Goal: Transaction & Acquisition: Obtain resource

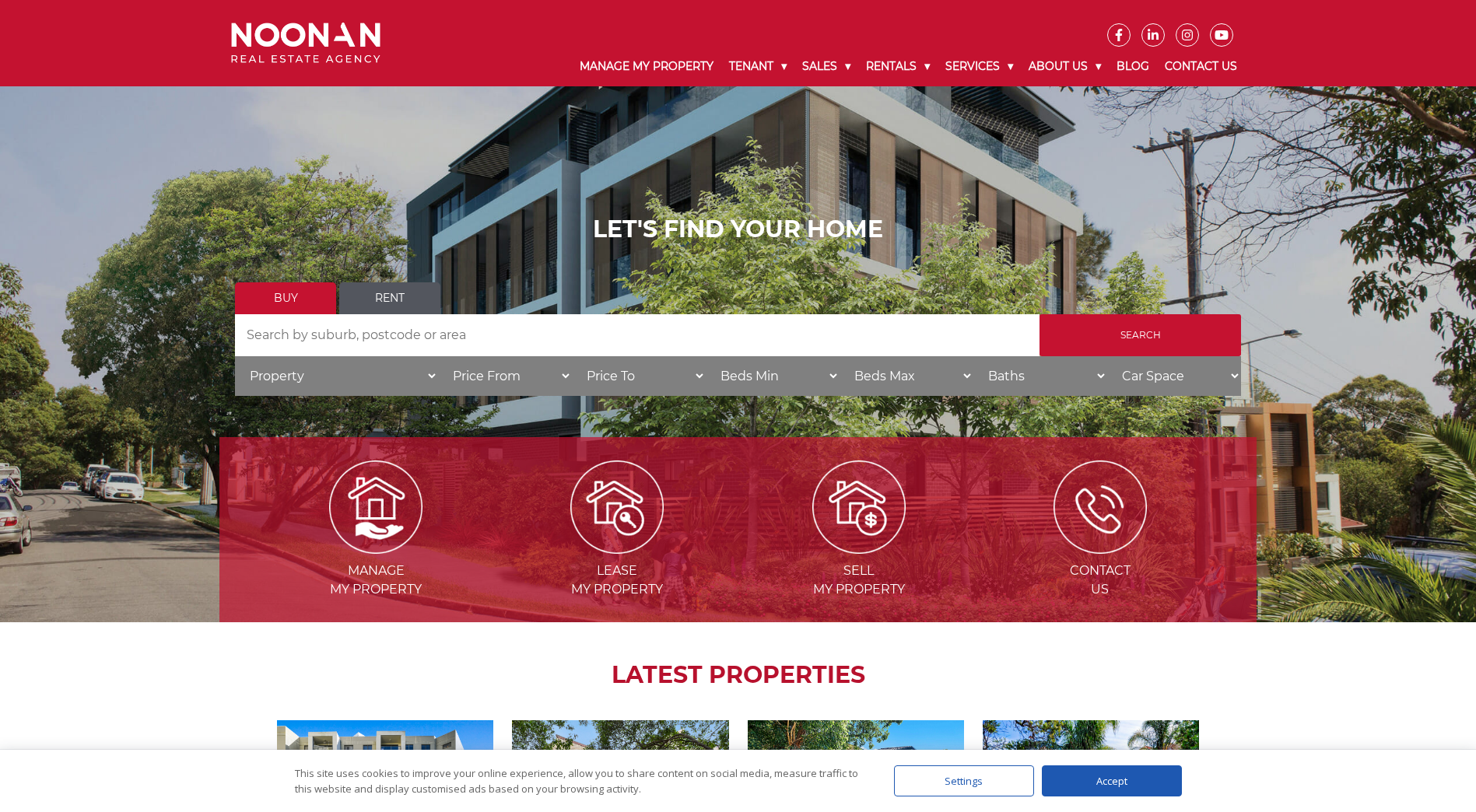
click at [349, 342] on input "Search by Address" at bounding box center [637, 336] width 804 height 42
type input "riverwood"
click at [1088, 322] on input "Search" at bounding box center [1140, 336] width 202 height 42
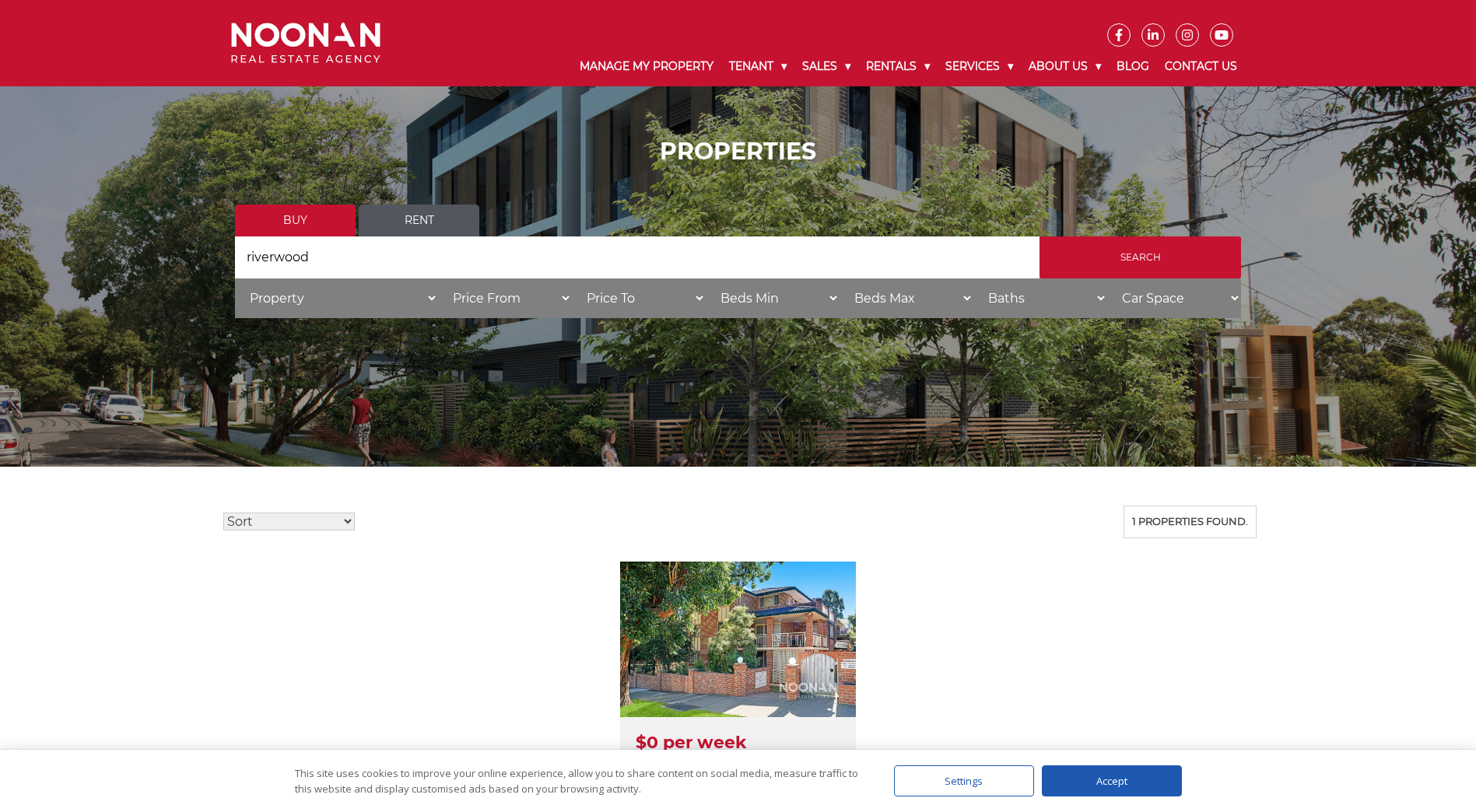
click at [392, 220] on link "Rent" at bounding box center [419, 220] width 121 height 32
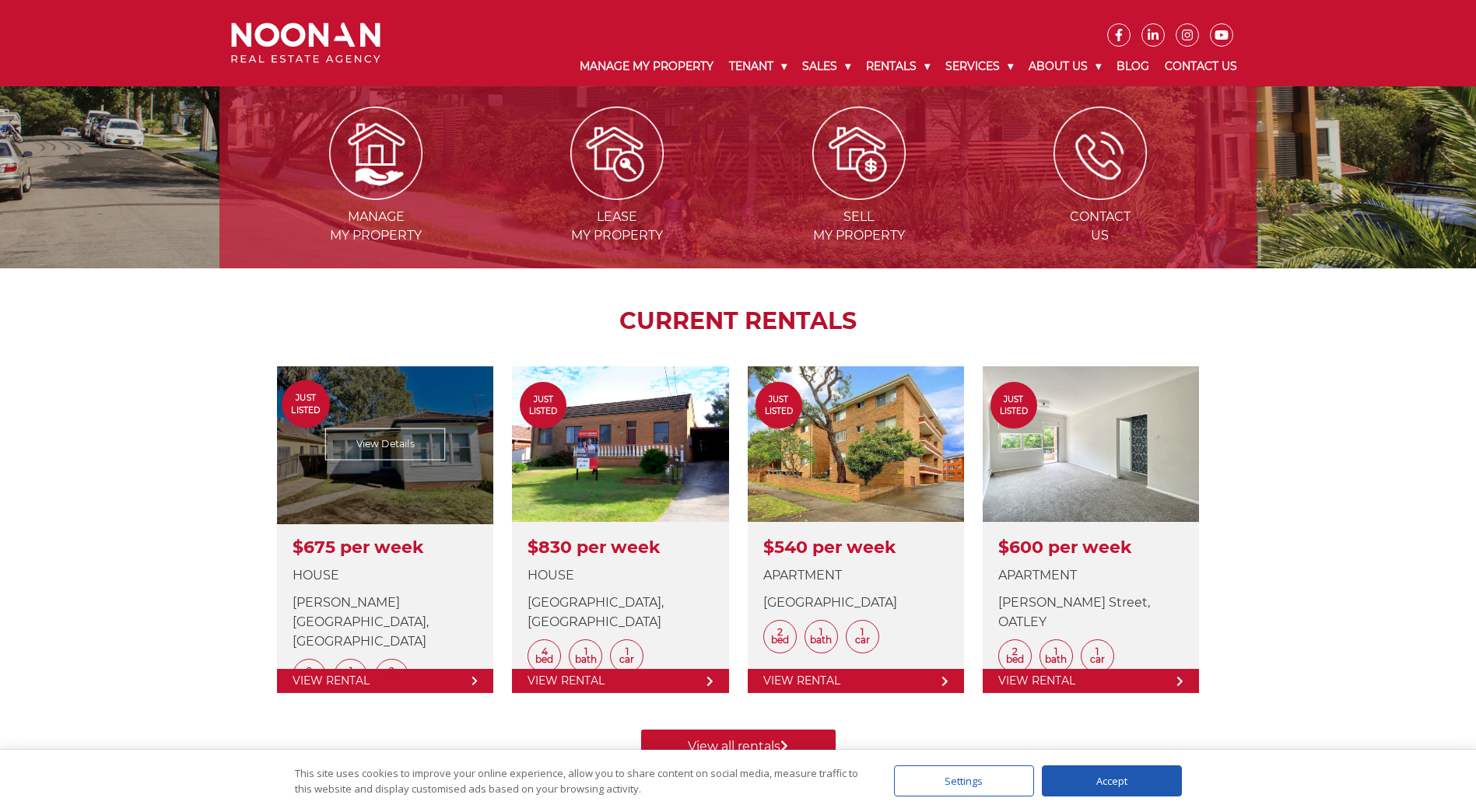
scroll to position [389, 0]
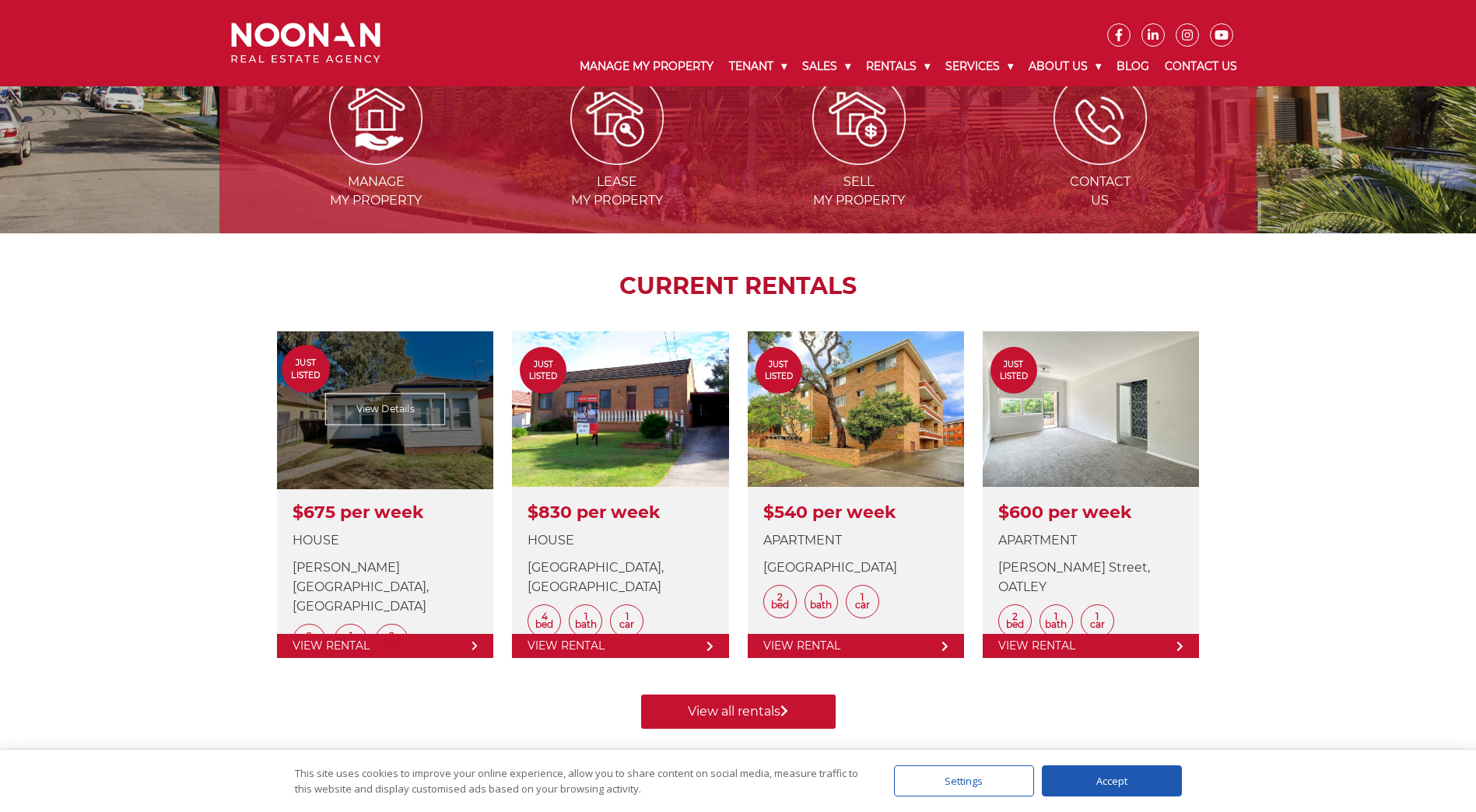
click at [308, 448] on link at bounding box center [385, 495] width 216 height 327
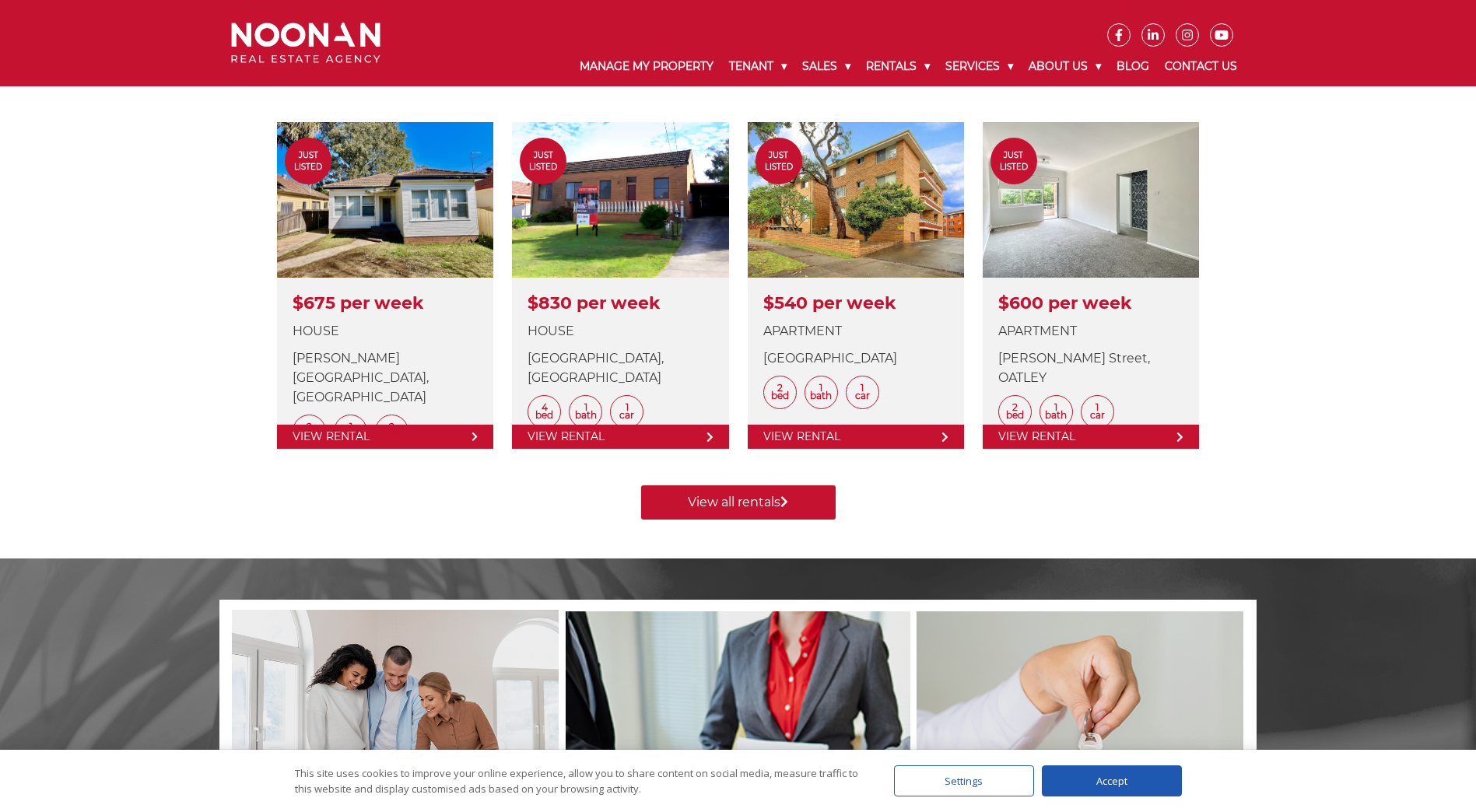
scroll to position [467, 0]
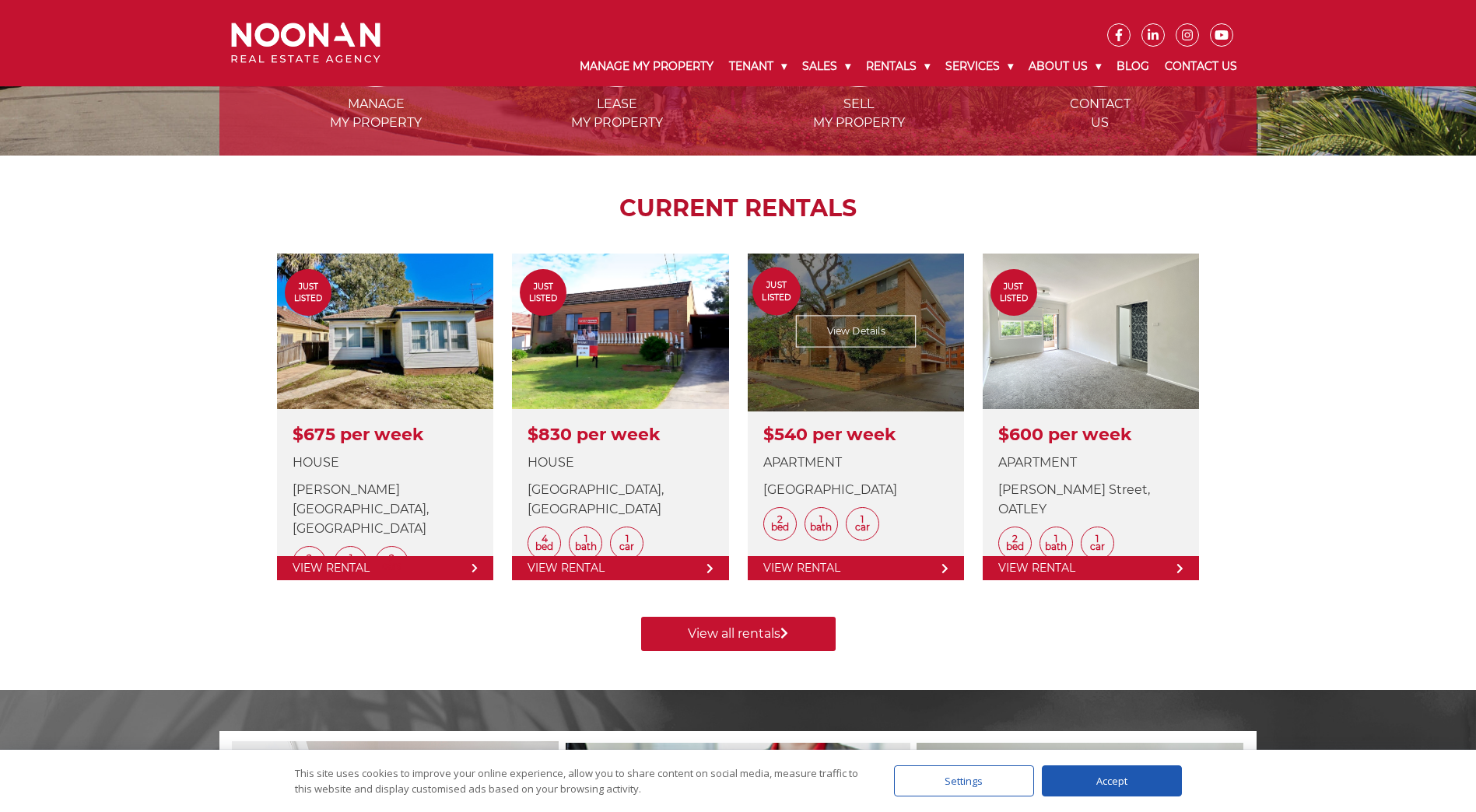
click at [889, 381] on link at bounding box center [856, 417] width 216 height 327
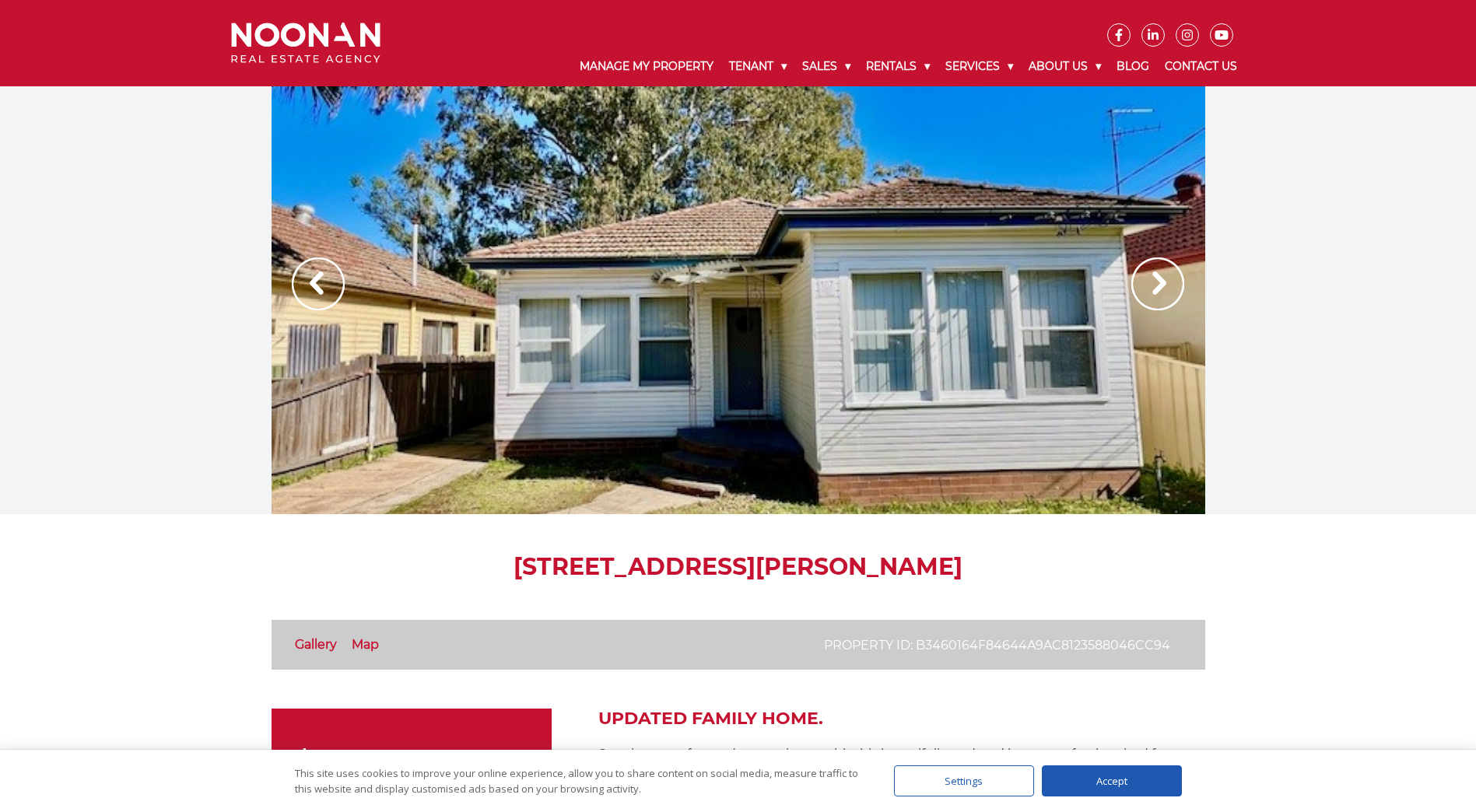
click at [1136, 285] on img at bounding box center [1158, 284] width 53 height 53
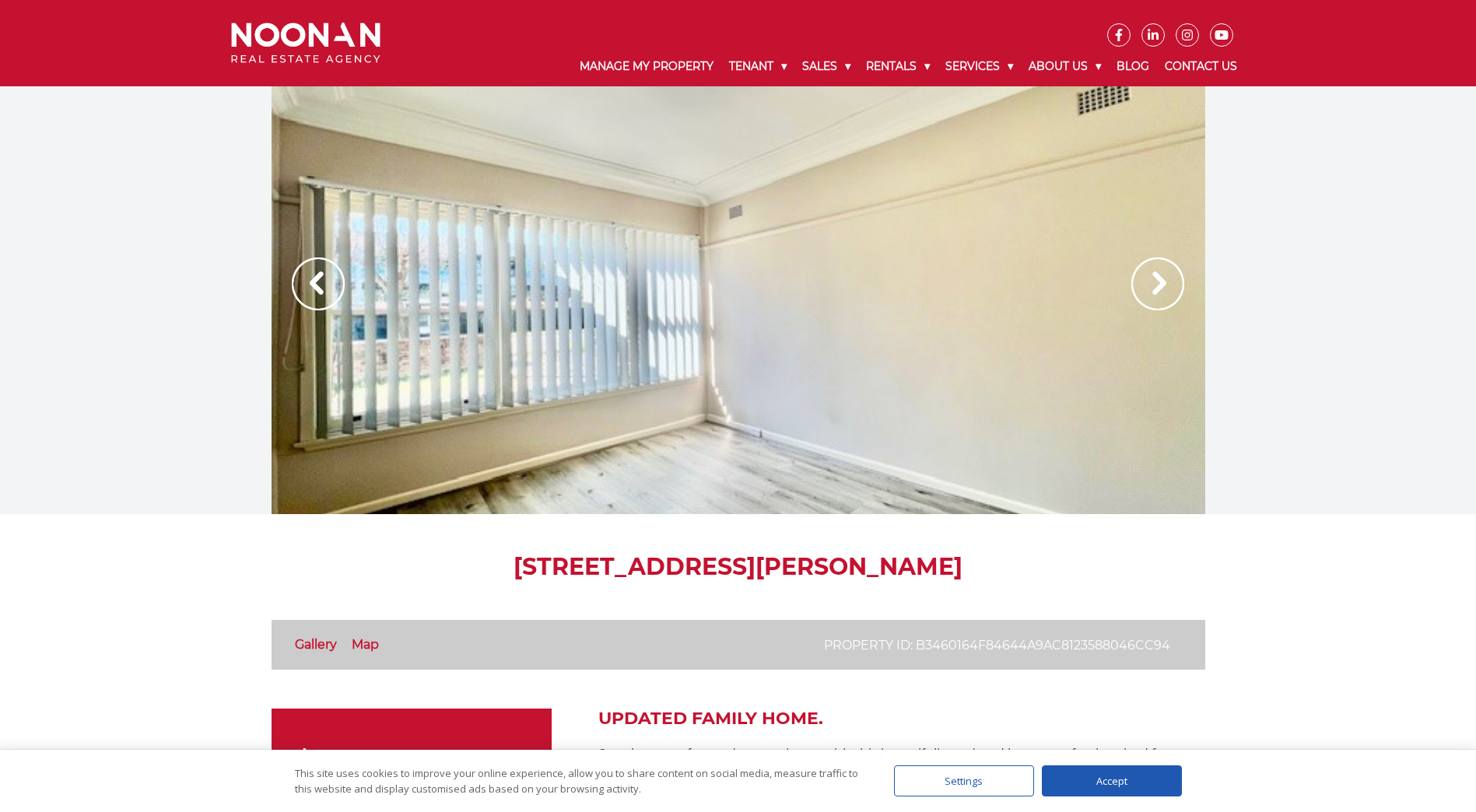
click at [1140, 283] on img at bounding box center [1158, 284] width 53 height 53
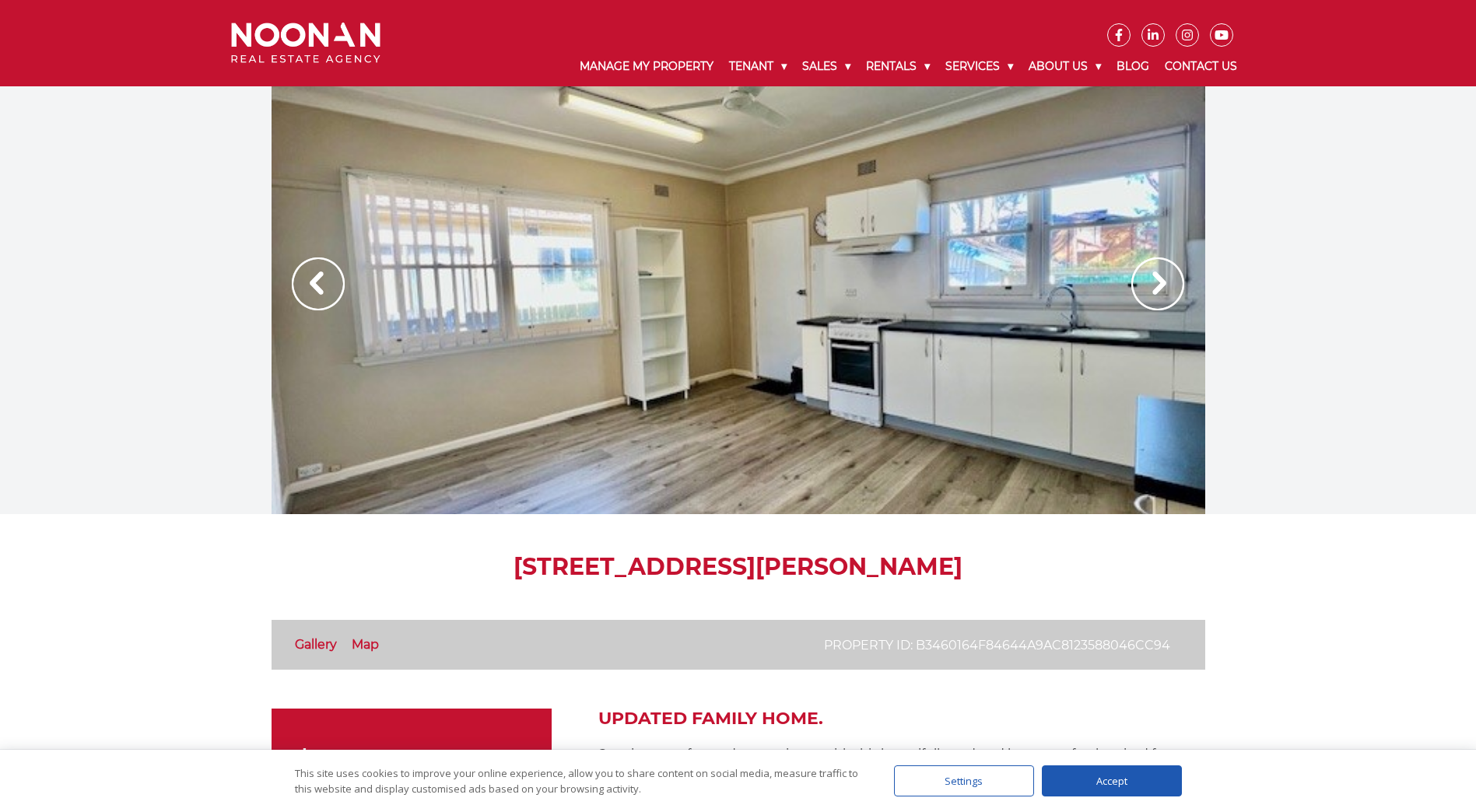
click at [1140, 283] on img at bounding box center [1158, 284] width 53 height 53
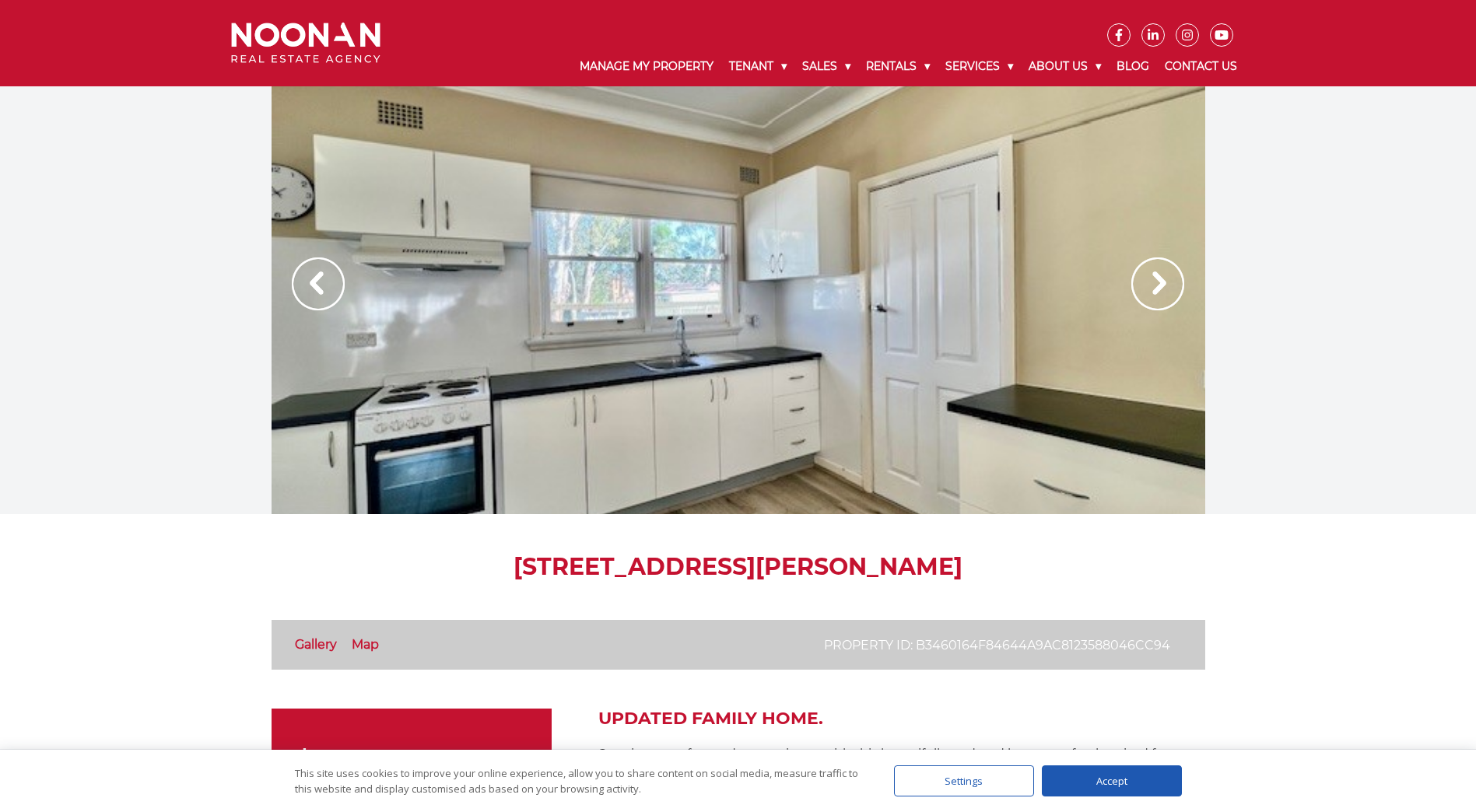
click at [1140, 283] on img at bounding box center [1158, 284] width 53 height 53
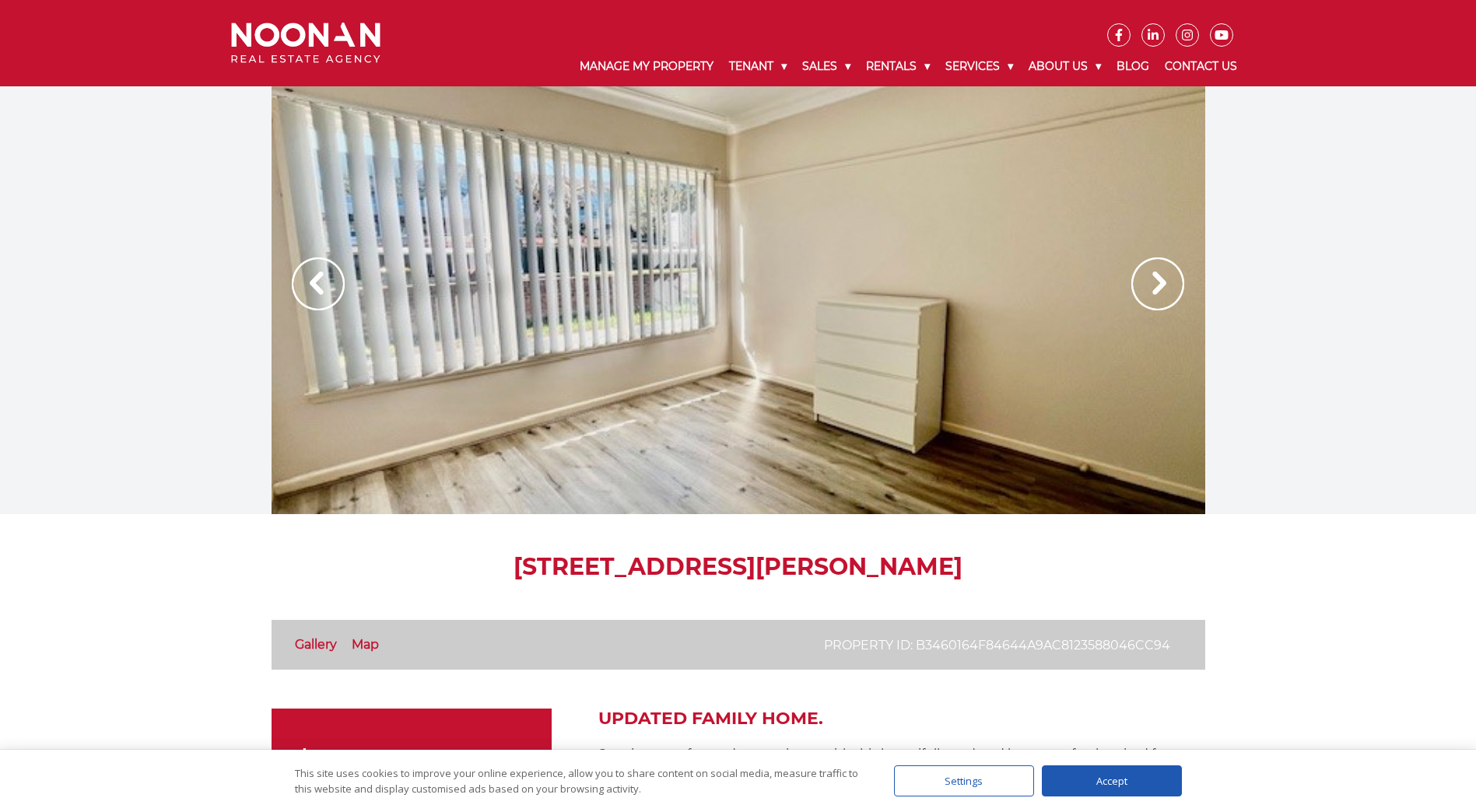
click at [1140, 283] on img at bounding box center [1158, 284] width 53 height 53
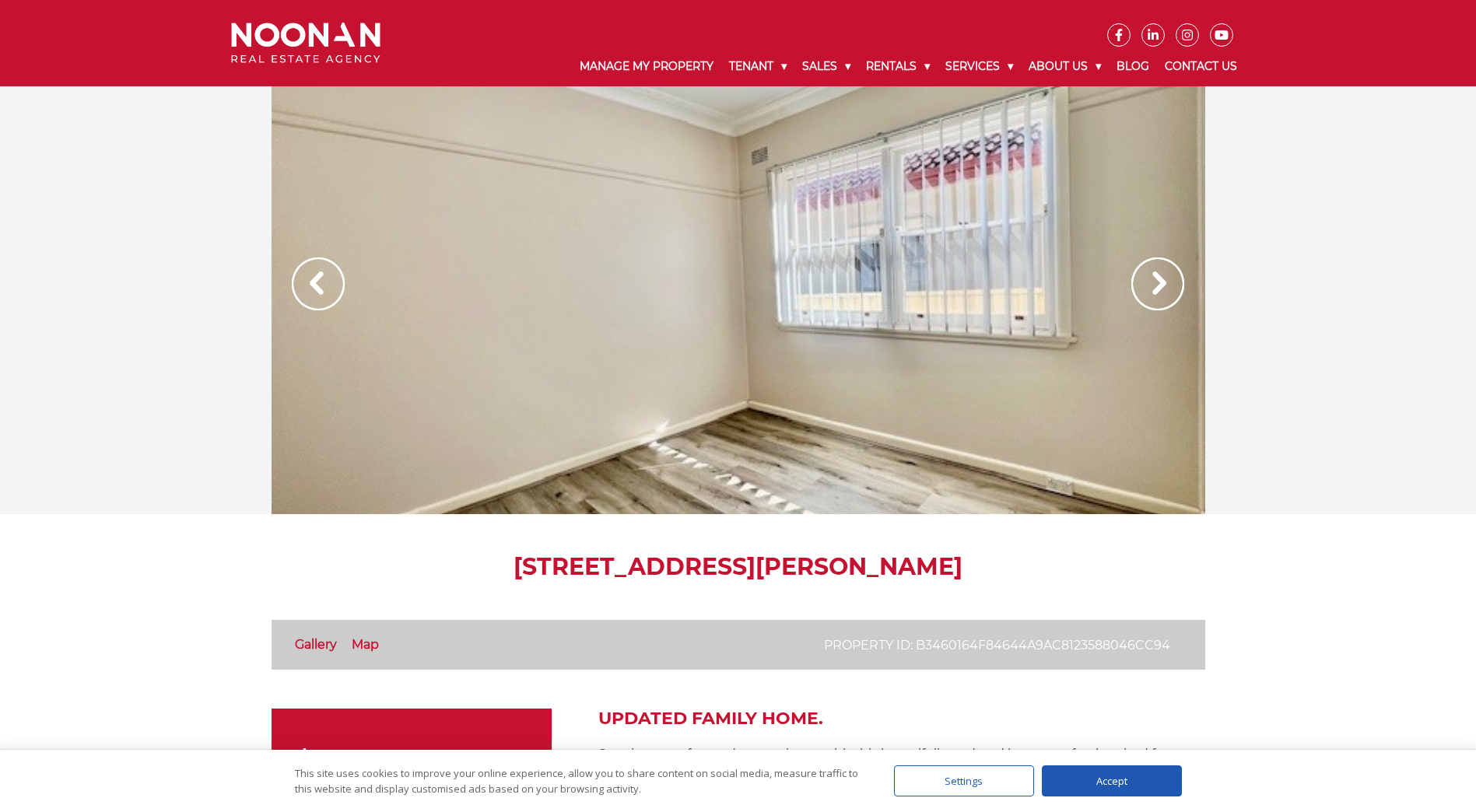
click at [1140, 283] on img at bounding box center [1158, 284] width 53 height 53
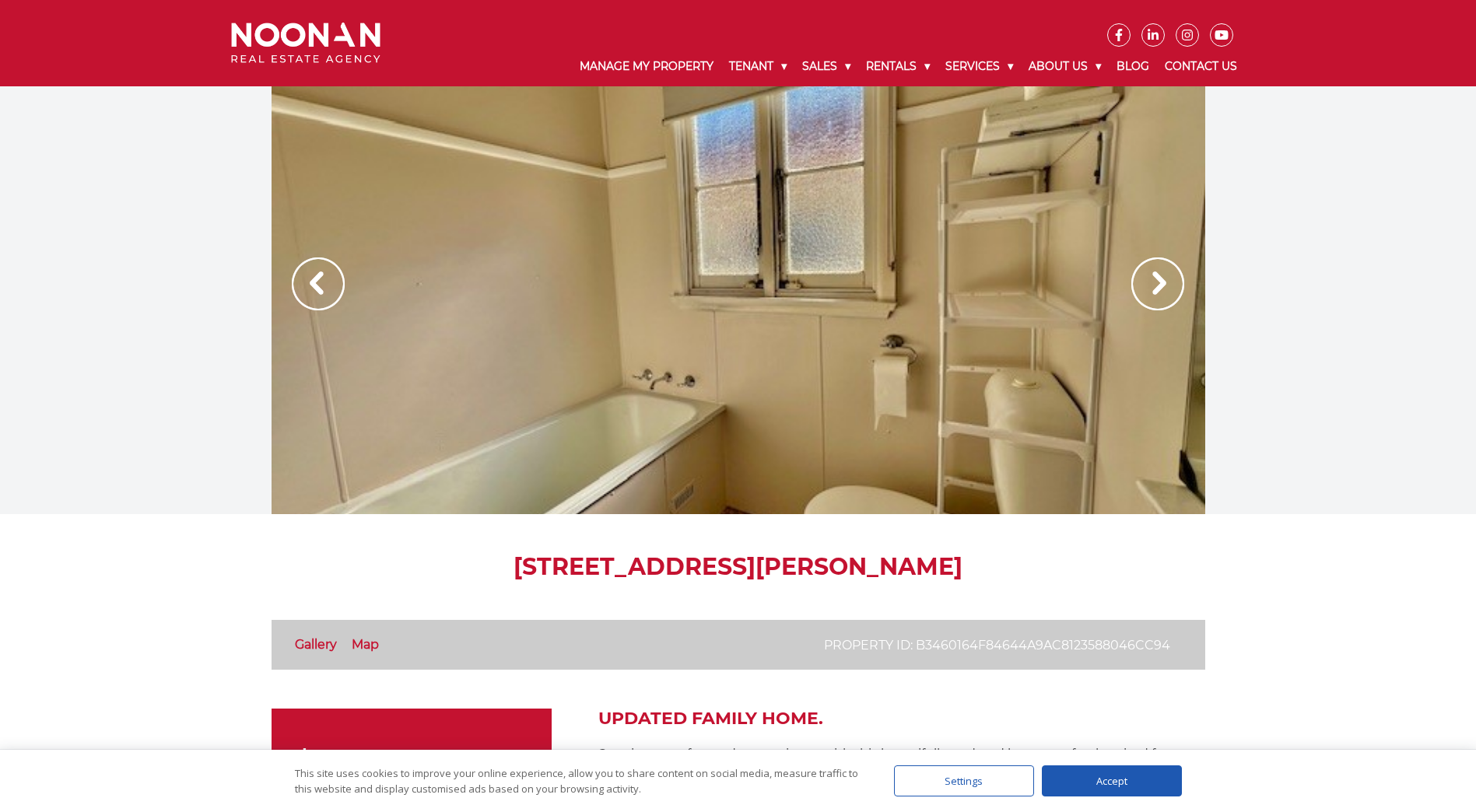
click at [1140, 283] on img at bounding box center [1158, 284] width 53 height 53
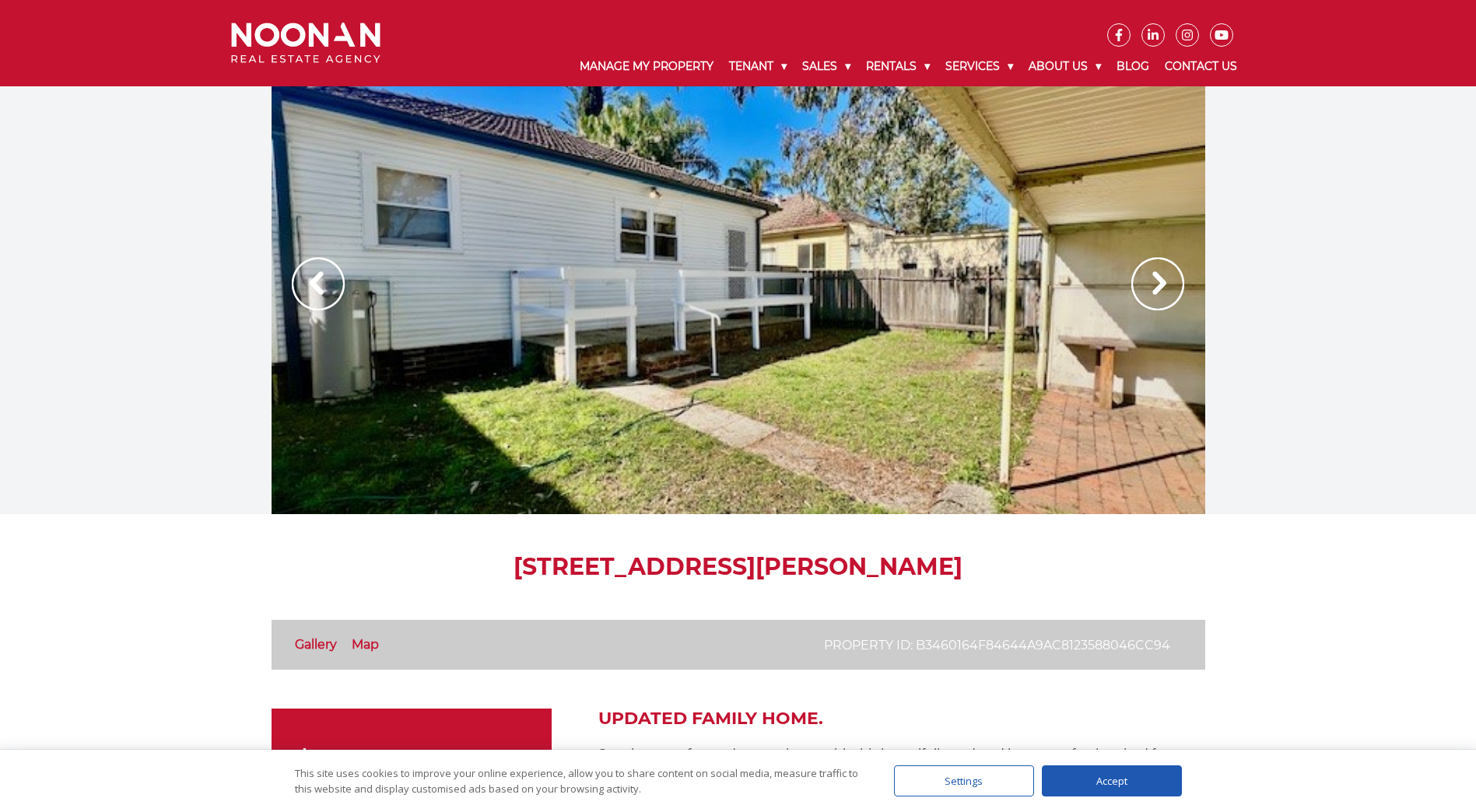
click at [1140, 283] on img at bounding box center [1158, 284] width 53 height 53
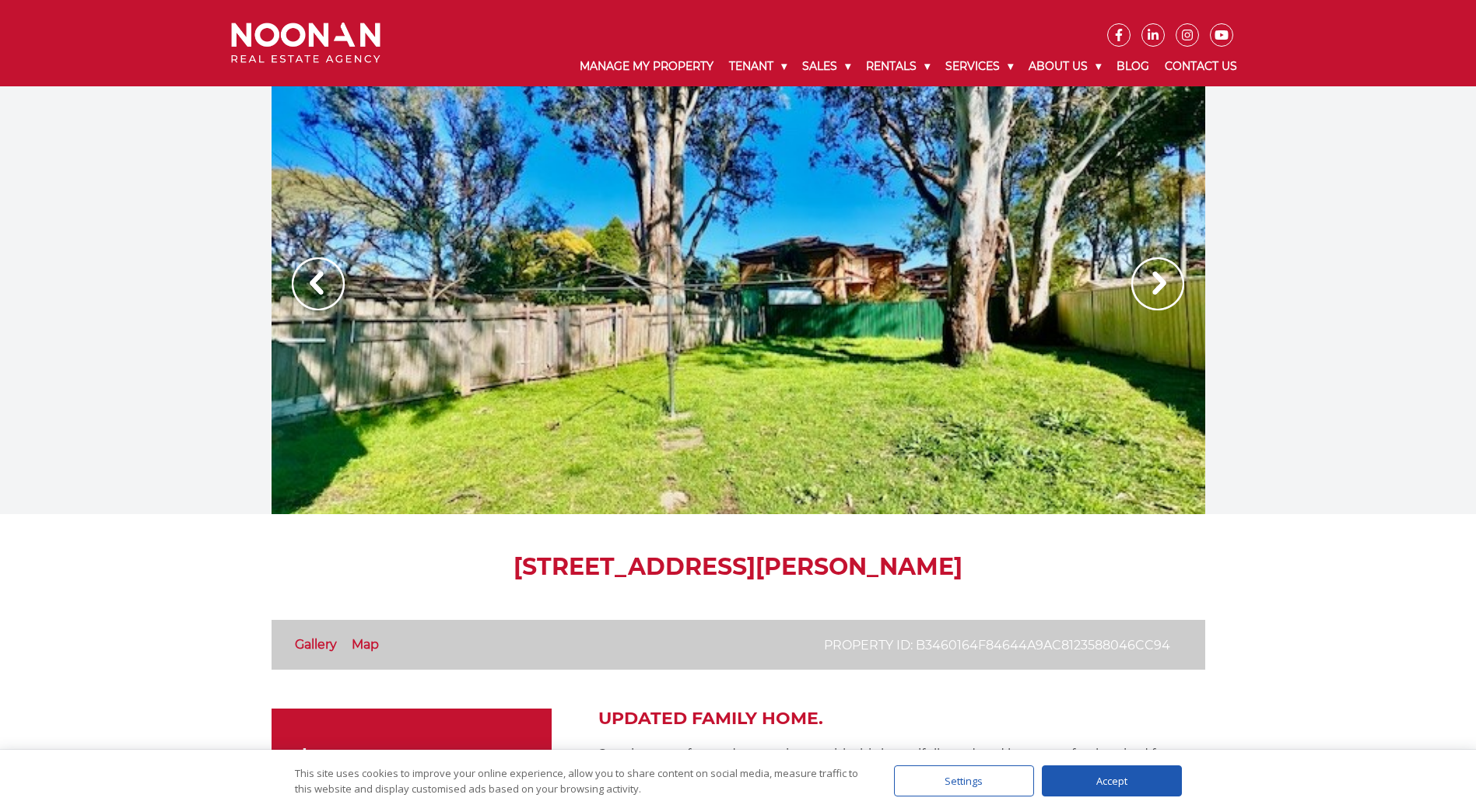
click at [1140, 283] on img at bounding box center [1158, 284] width 53 height 53
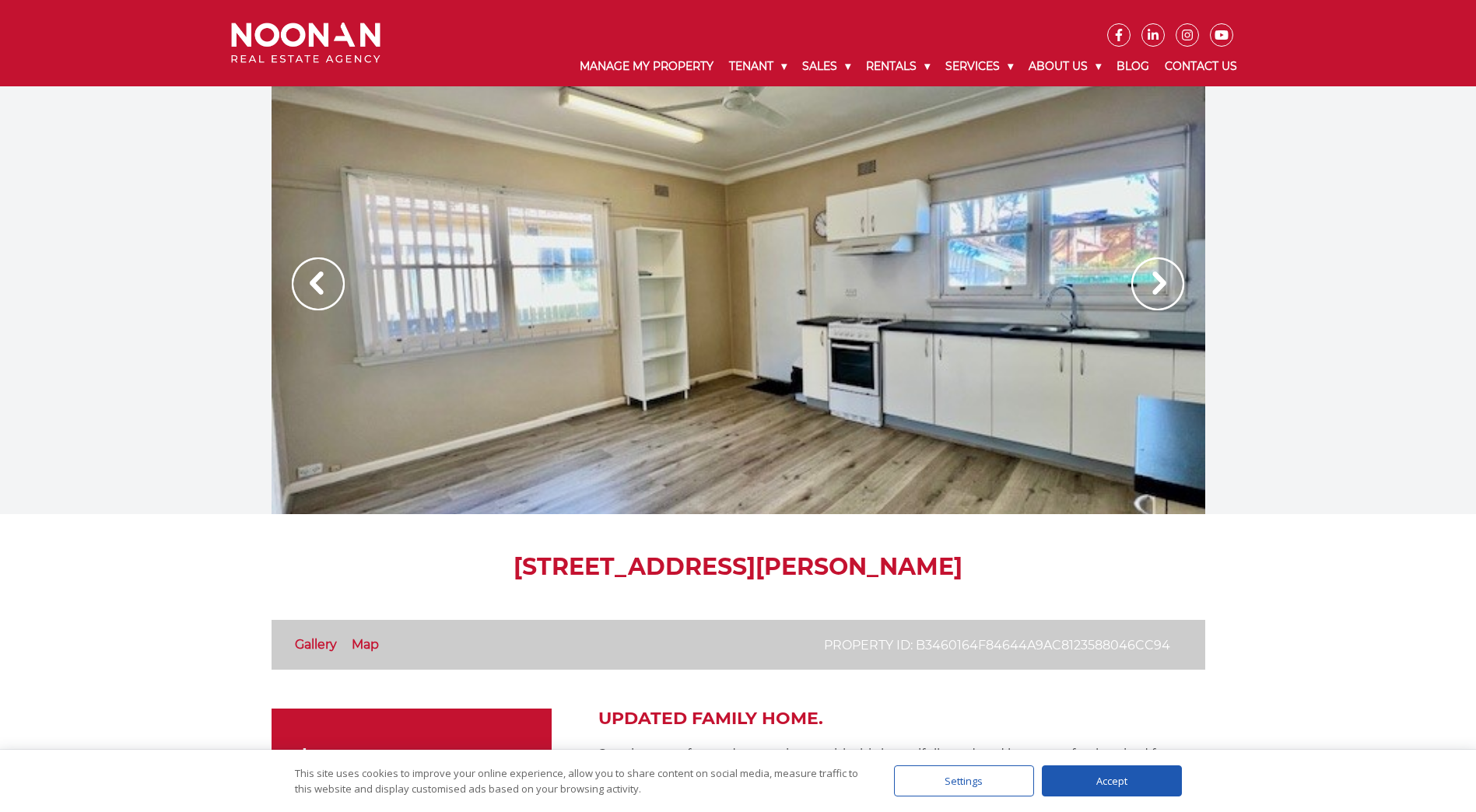
click at [306, 285] on img at bounding box center [318, 284] width 53 height 53
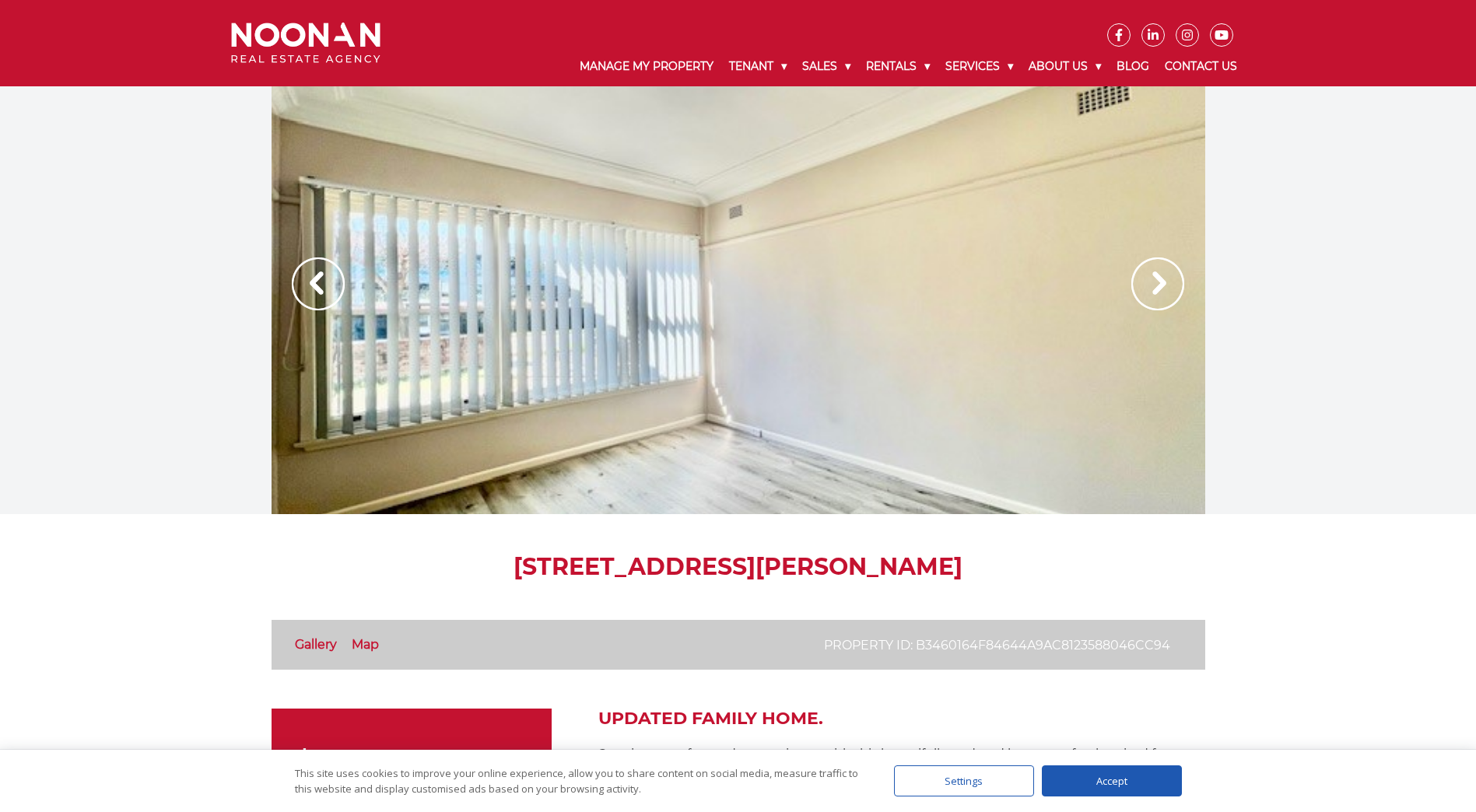
click at [306, 285] on img at bounding box center [318, 284] width 53 height 53
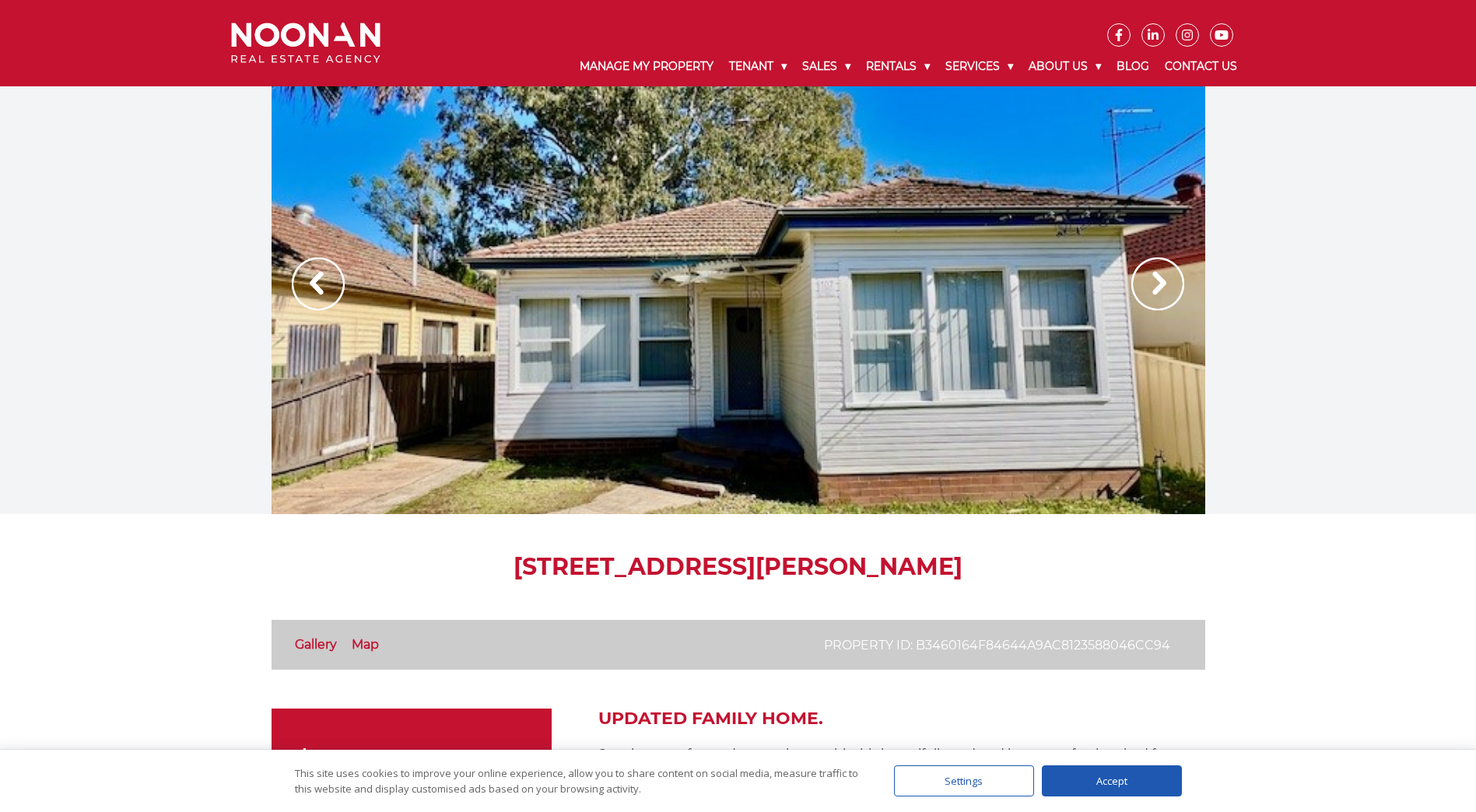
click at [306, 285] on img at bounding box center [318, 284] width 53 height 53
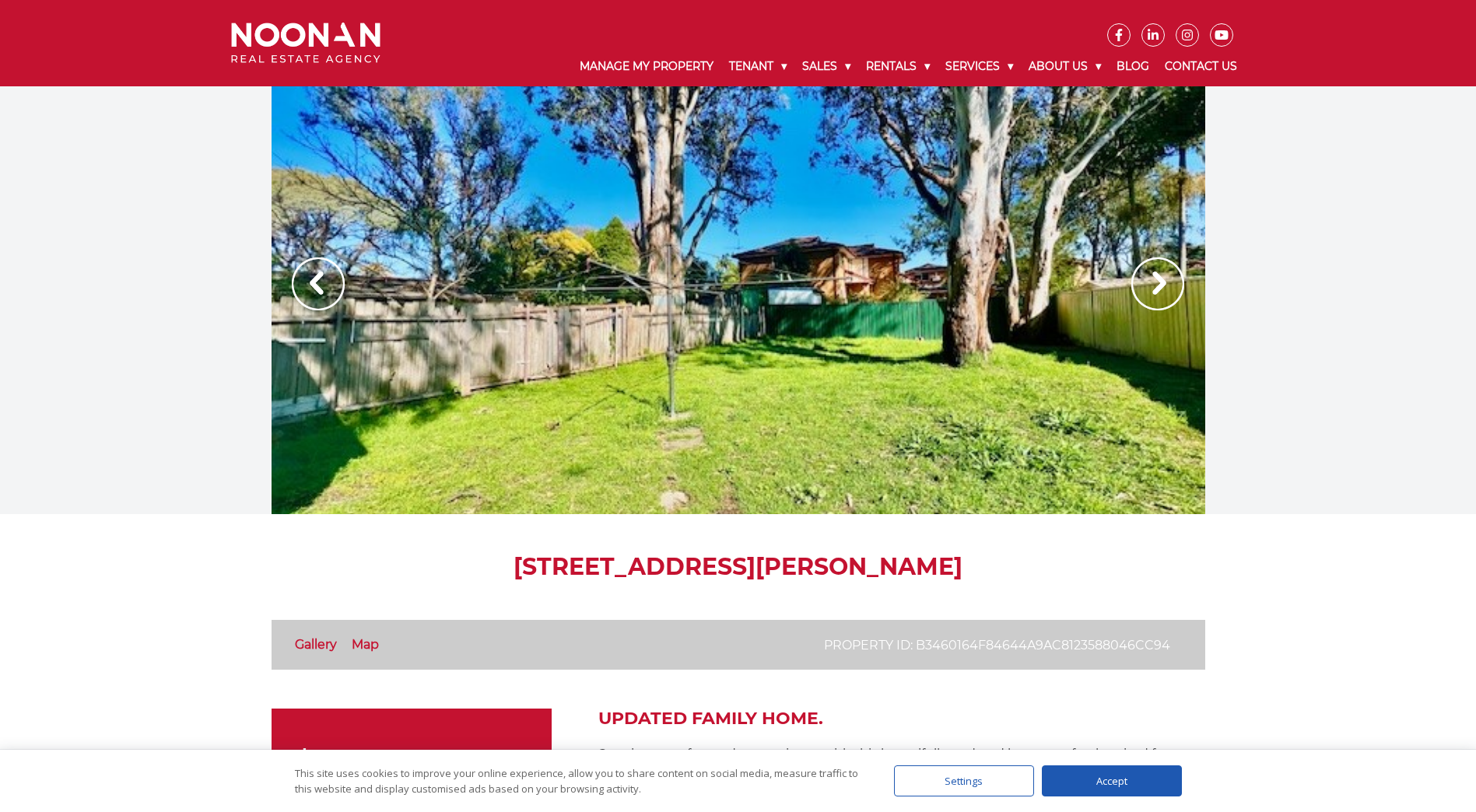
click at [306, 285] on img at bounding box center [318, 284] width 53 height 53
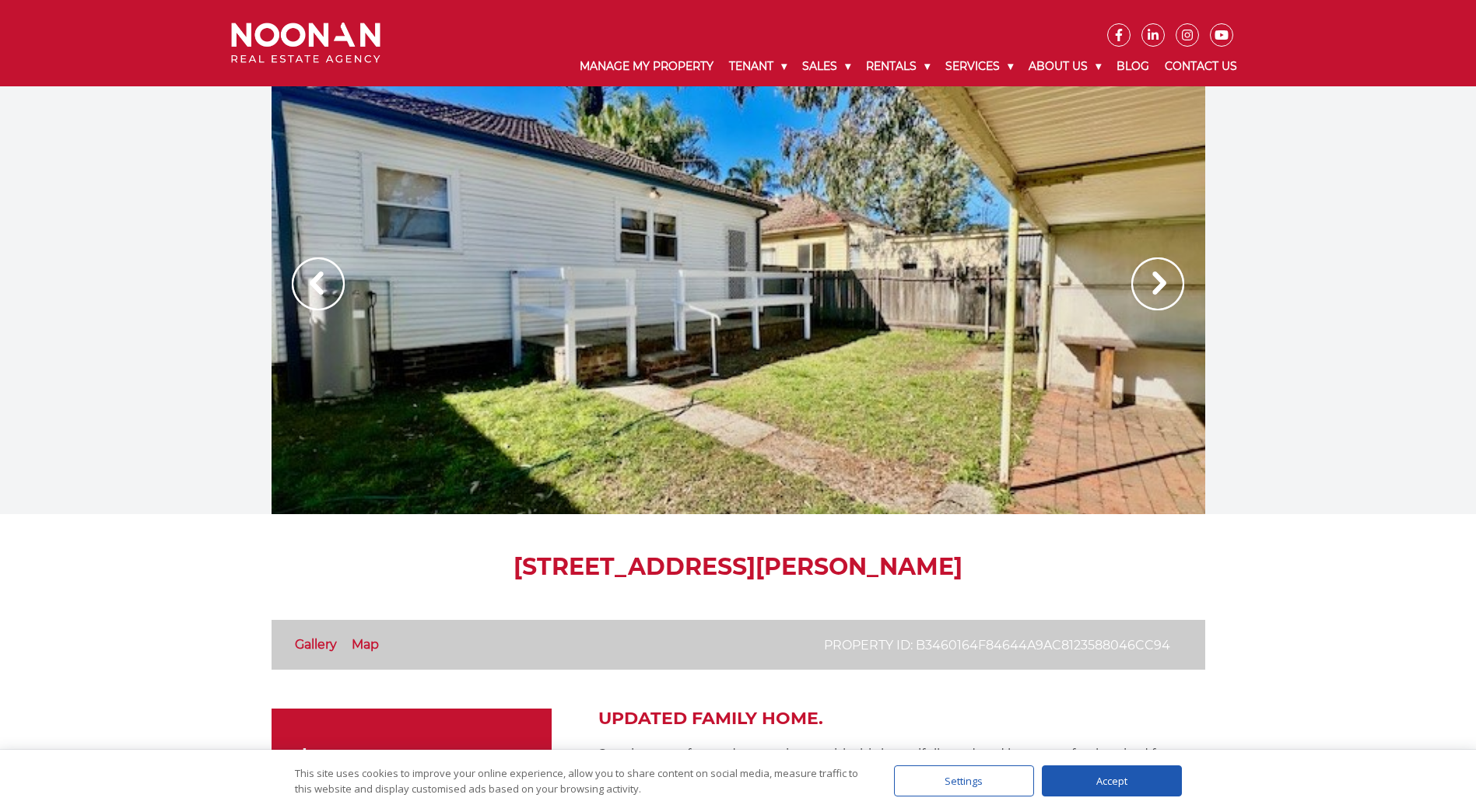
click at [306, 285] on img at bounding box center [318, 284] width 53 height 53
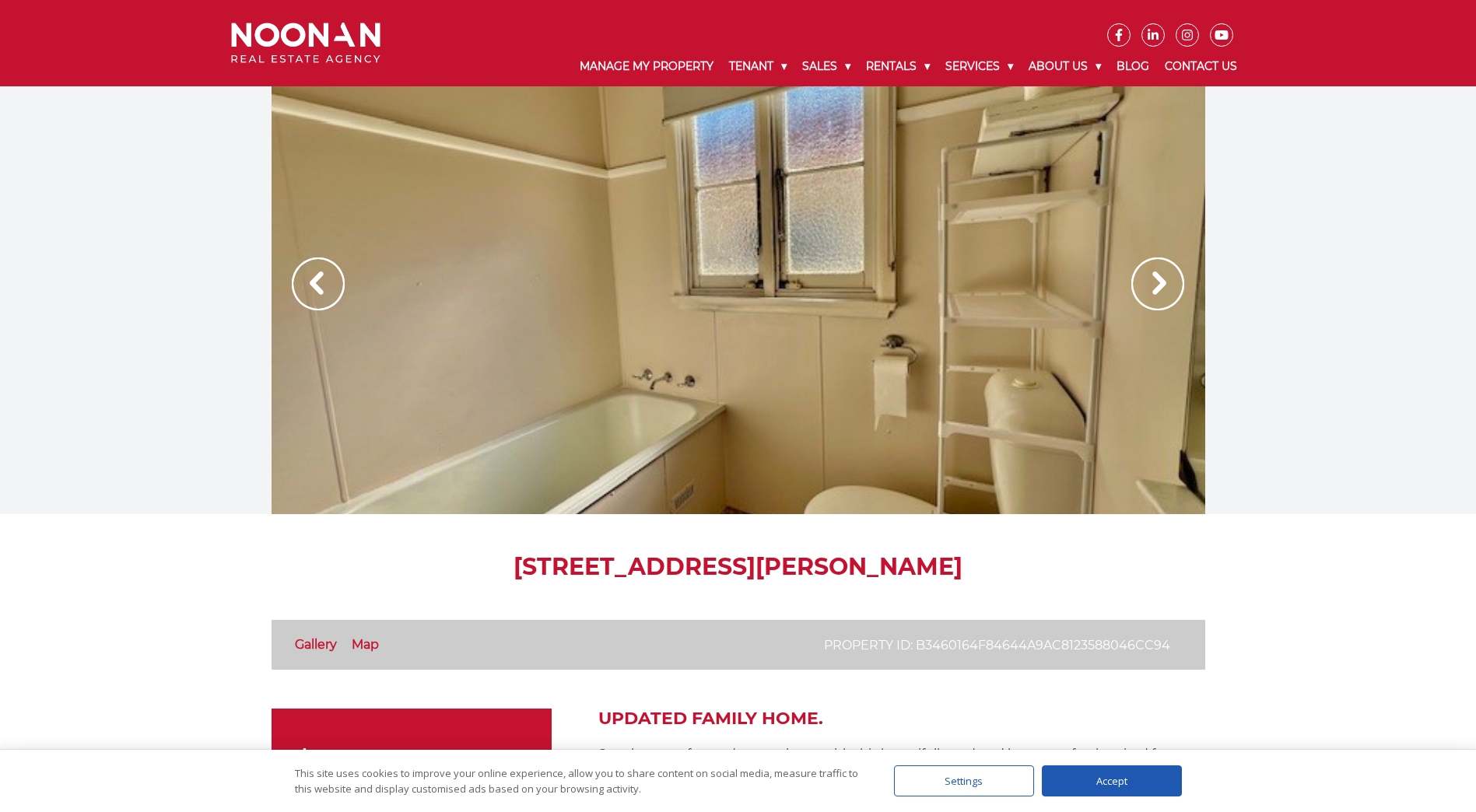
click at [306, 285] on img at bounding box center [318, 284] width 53 height 53
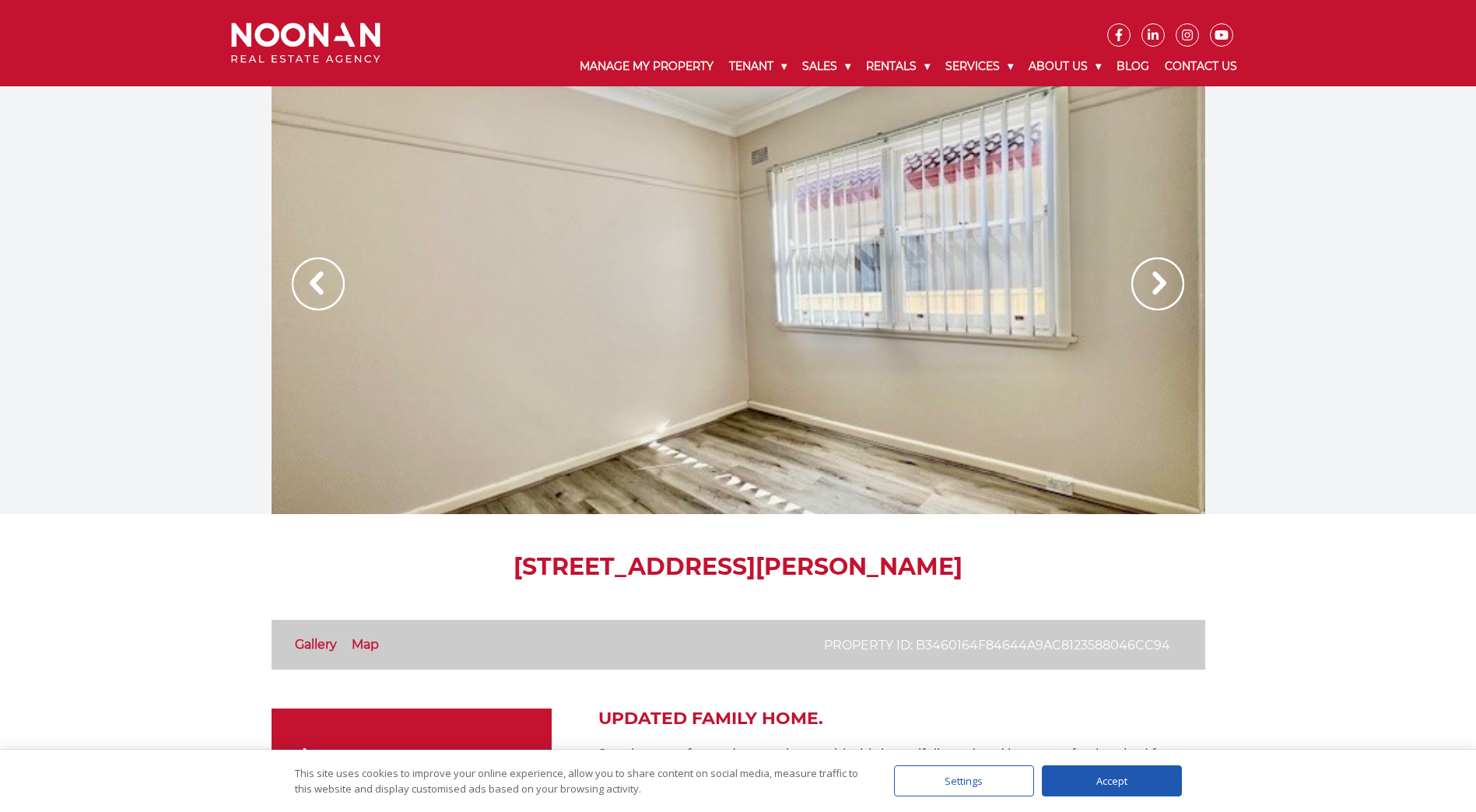
click at [306, 285] on img at bounding box center [318, 284] width 53 height 53
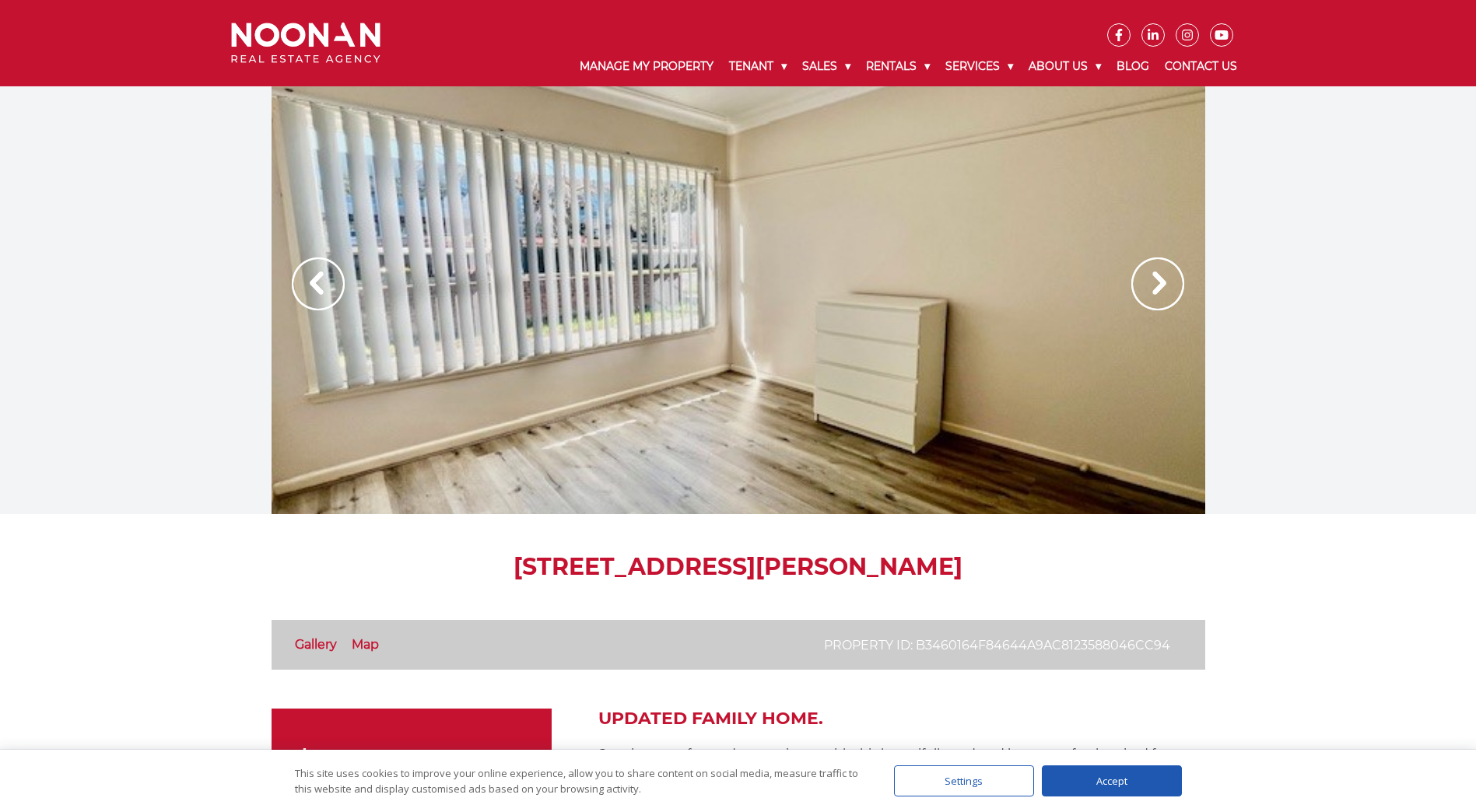
click at [306, 285] on img at bounding box center [318, 284] width 53 height 53
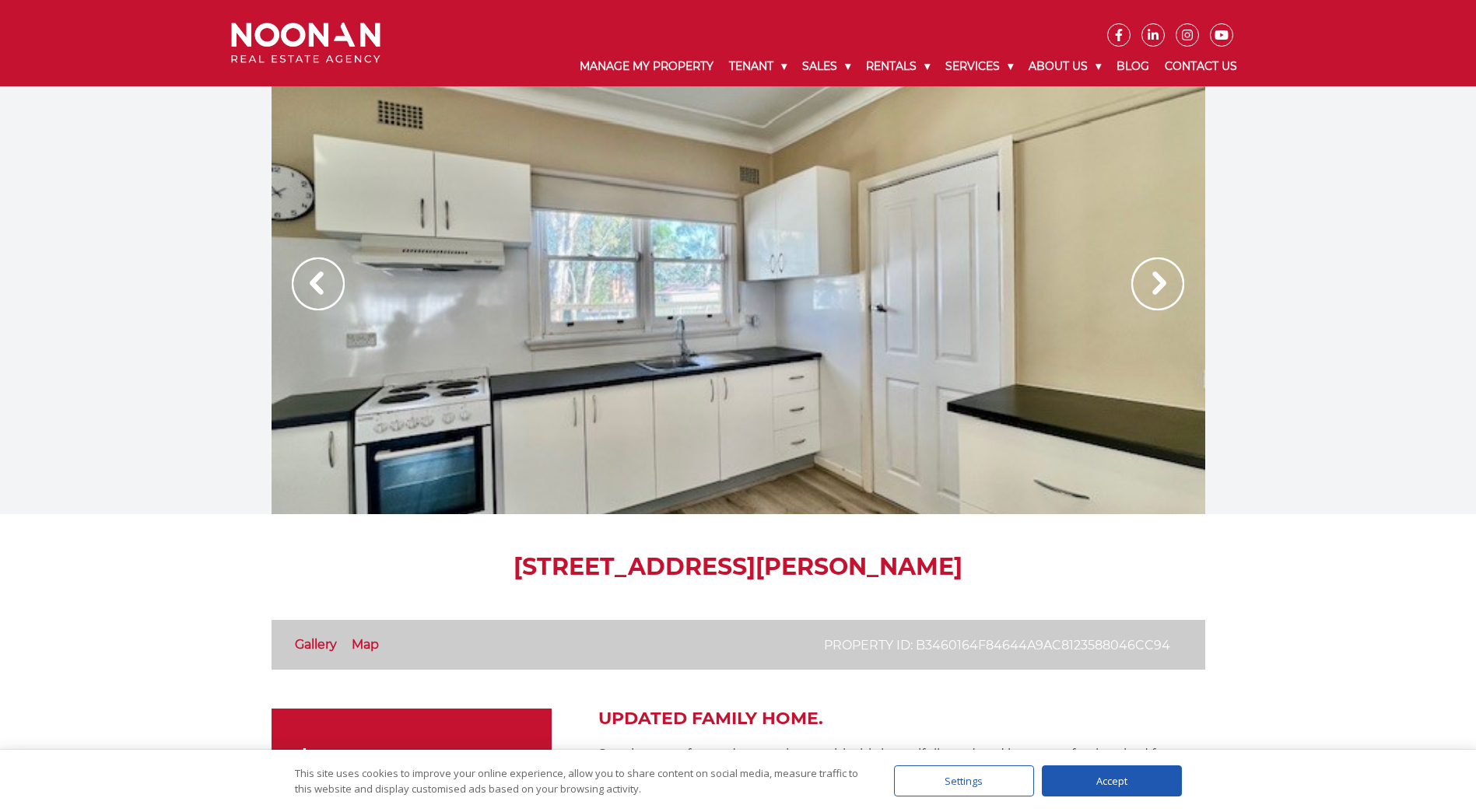
click at [306, 285] on img at bounding box center [318, 284] width 53 height 53
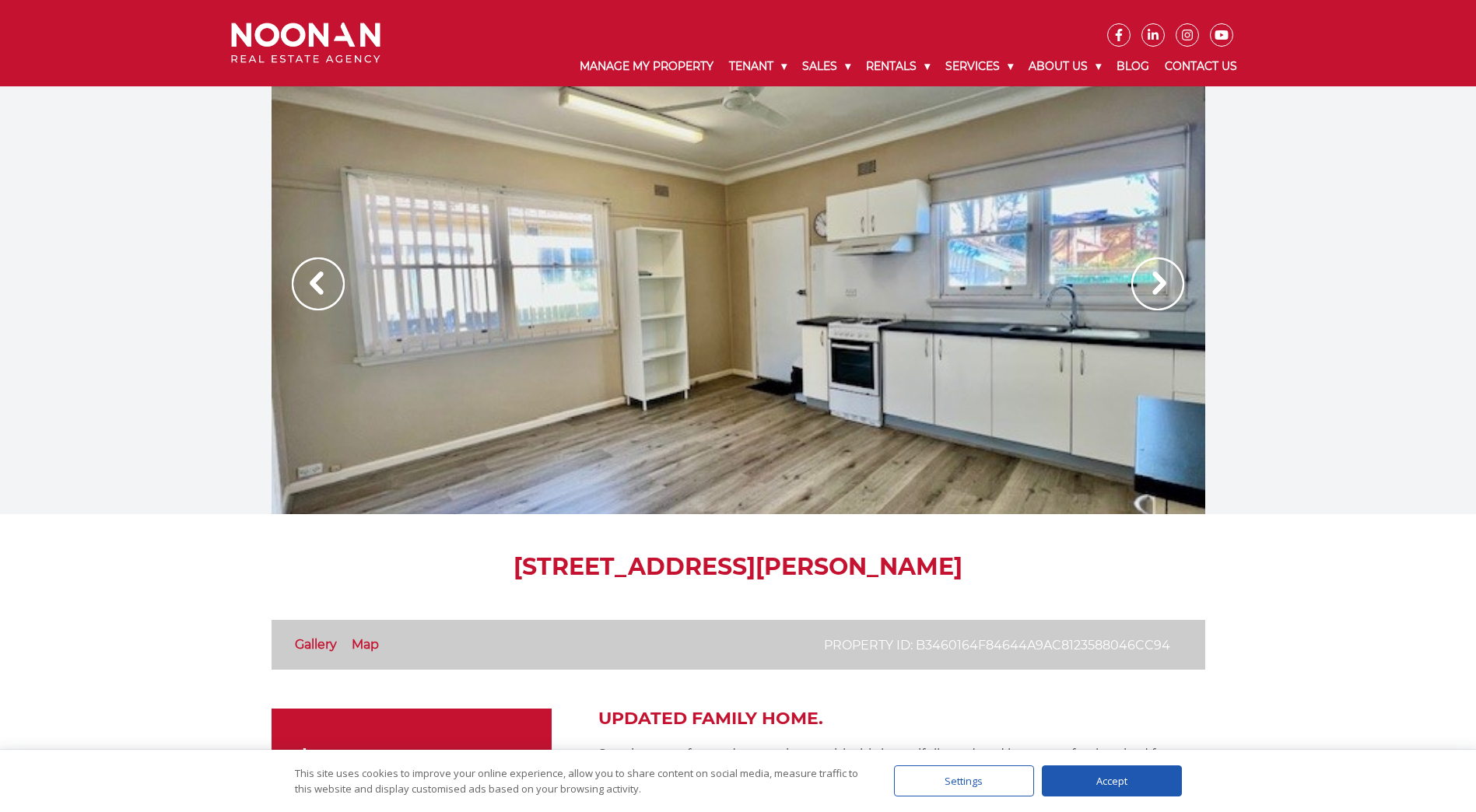
click at [306, 285] on img at bounding box center [318, 284] width 53 height 53
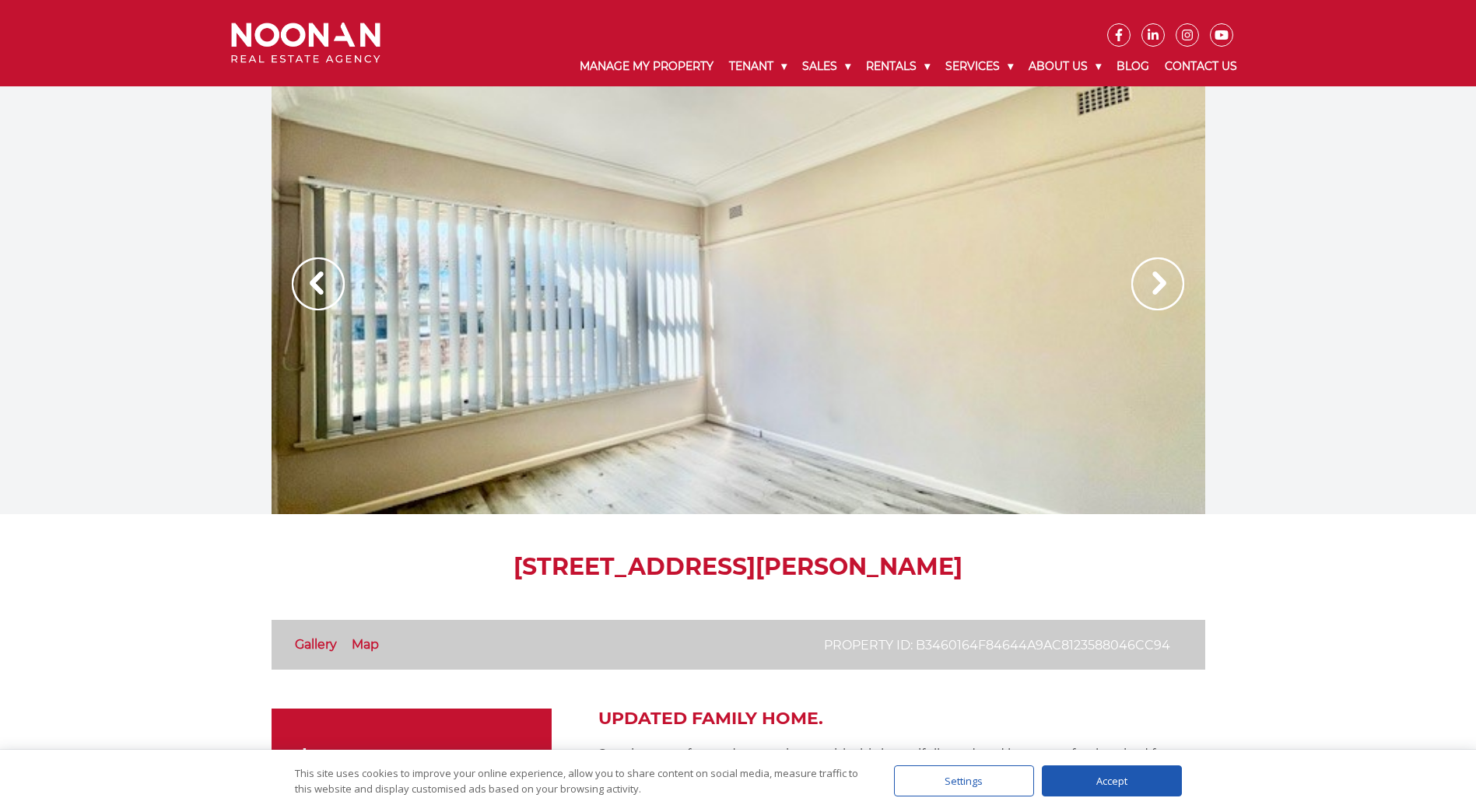
click at [306, 285] on img at bounding box center [318, 284] width 53 height 53
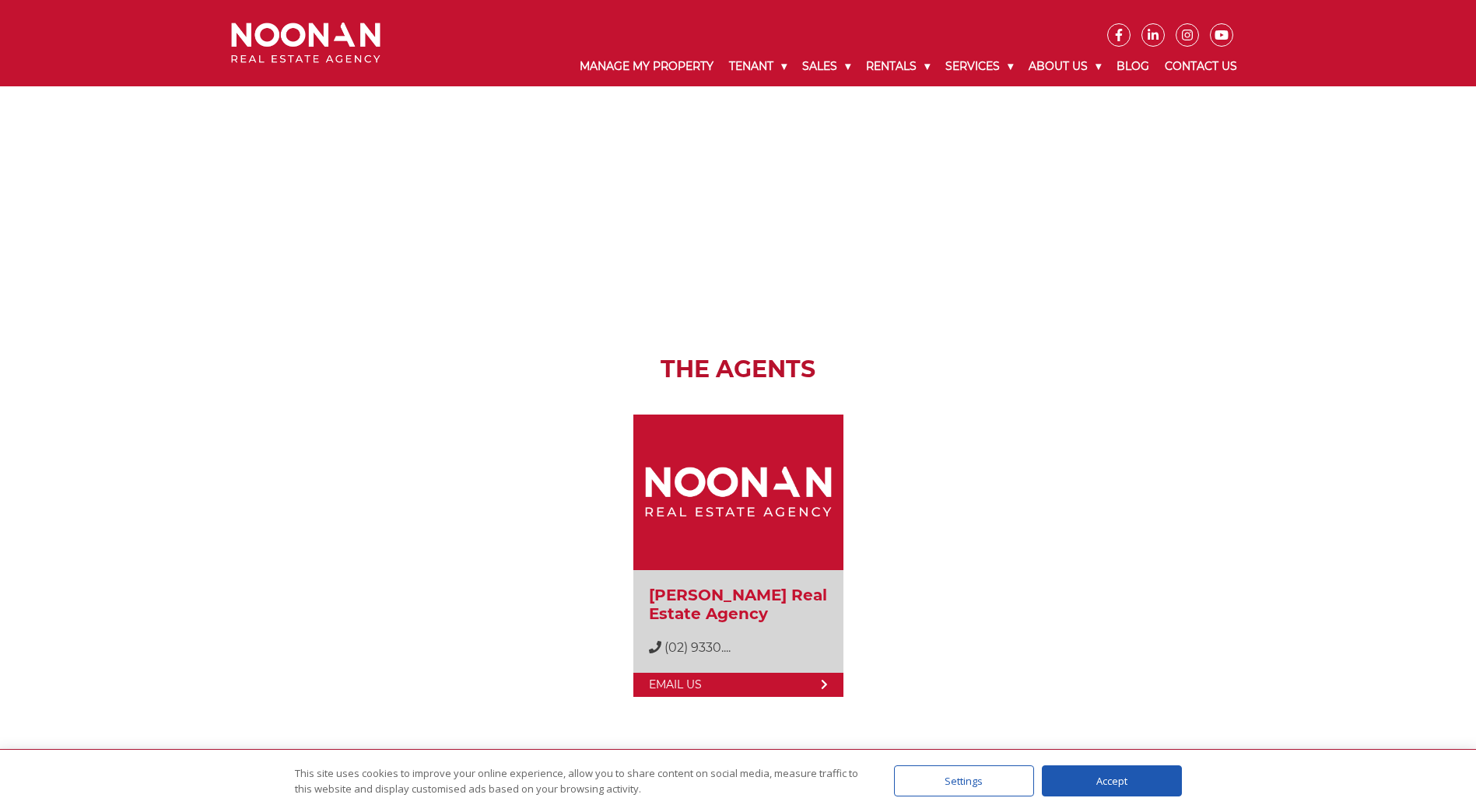
scroll to position [2101, 0]
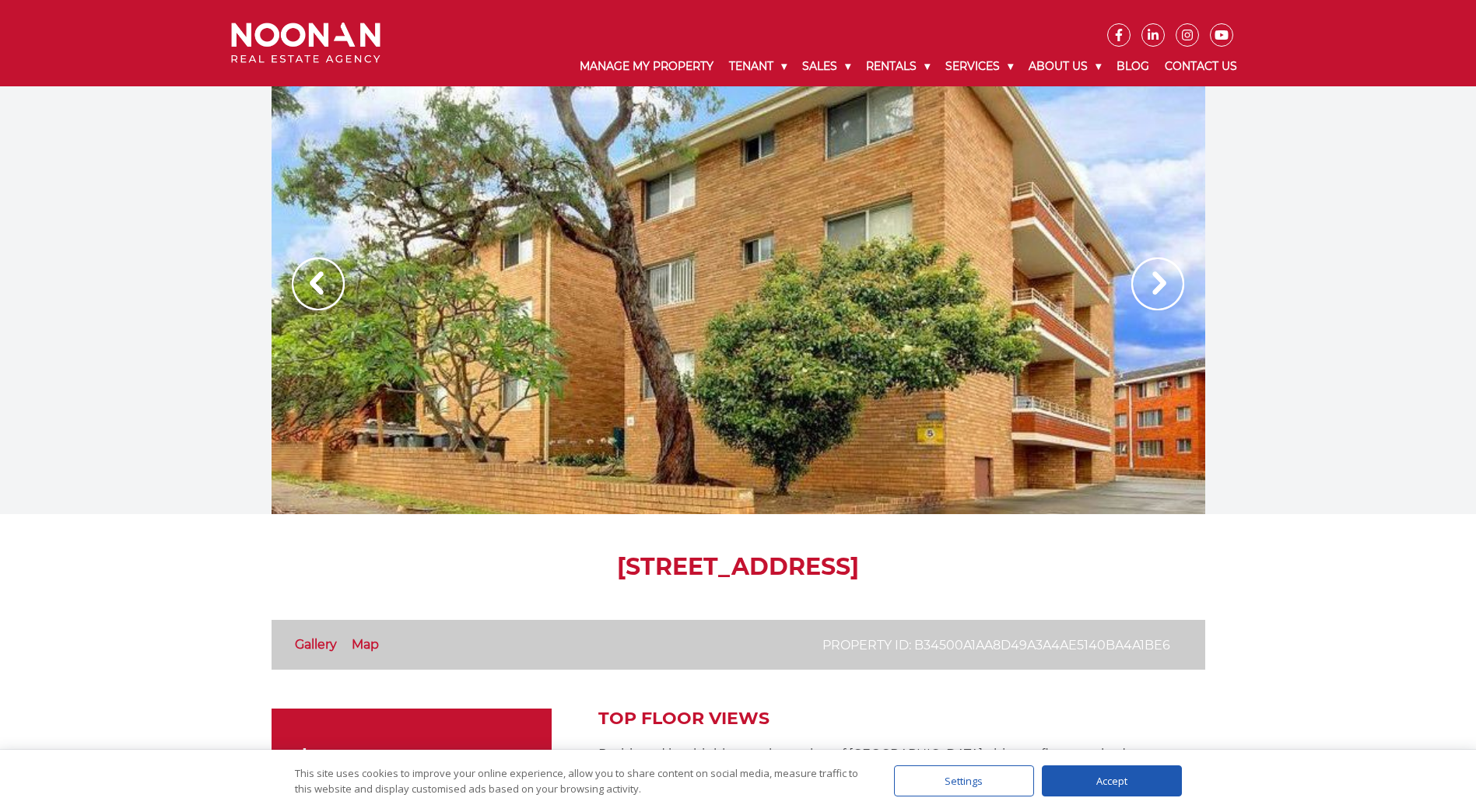
click at [1152, 290] on img at bounding box center [1158, 284] width 53 height 53
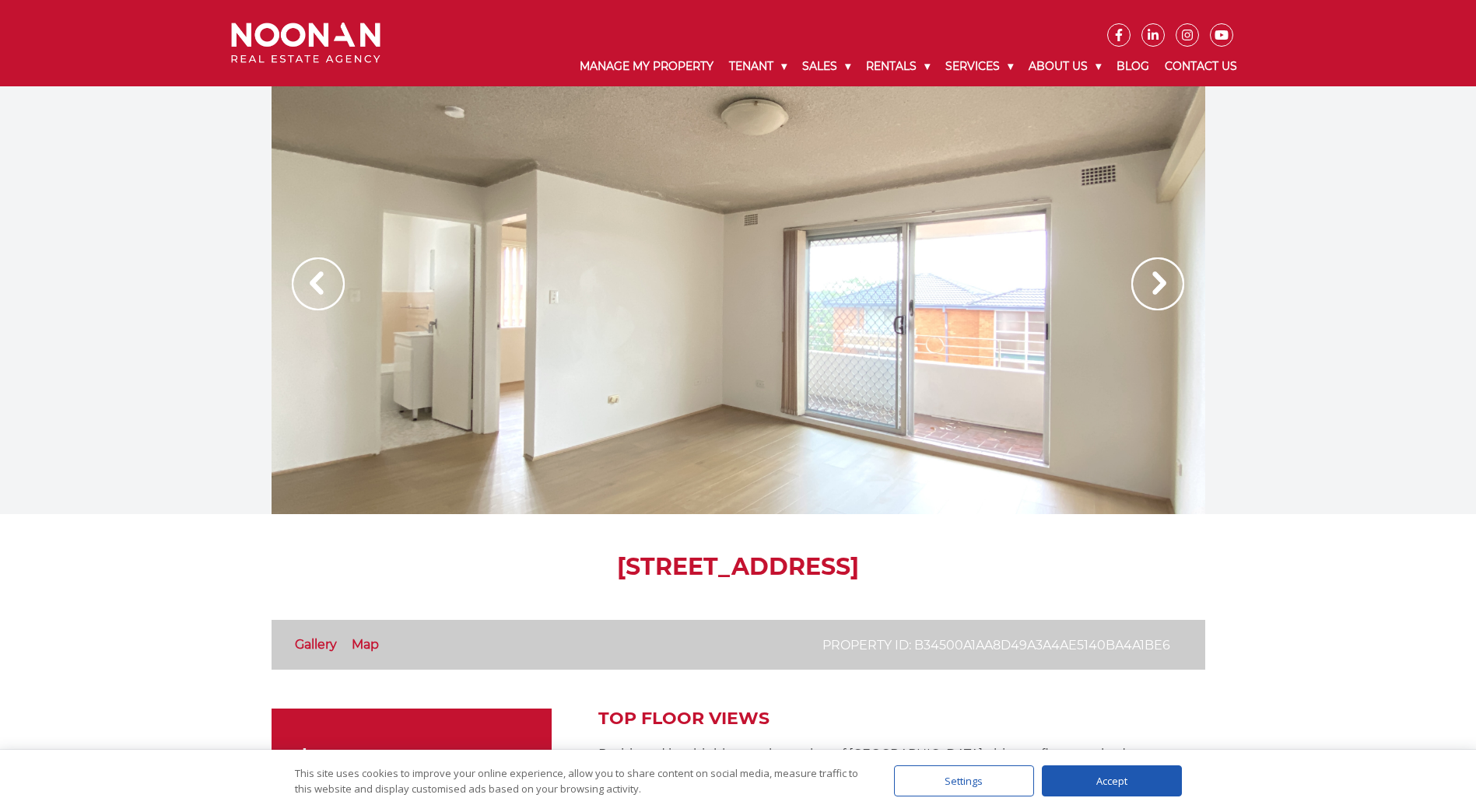
click at [1152, 290] on img at bounding box center [1158, 284] width 53 height 53
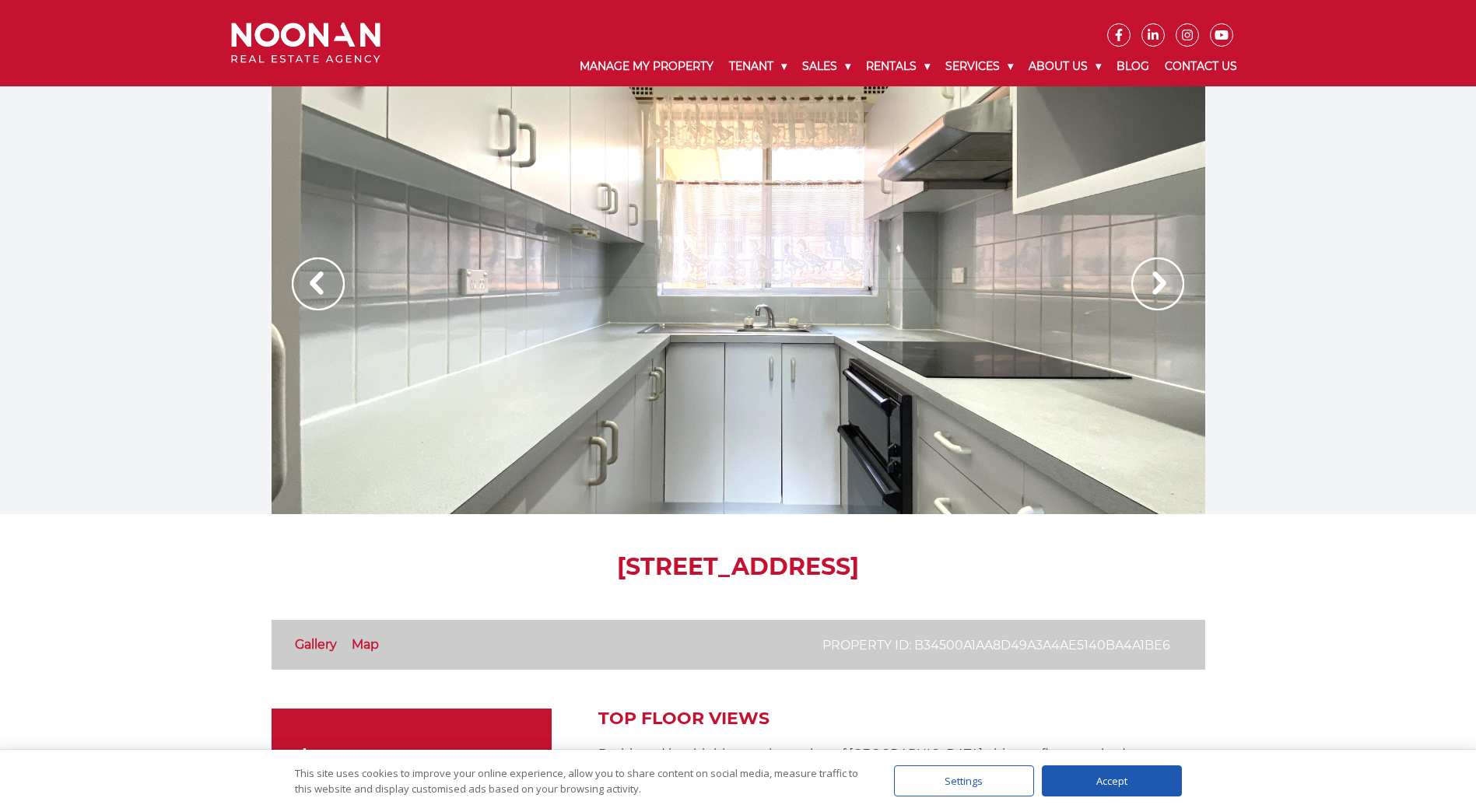
click at [1152, 290] on img at bounding box center [1158, 284] width 53 height 53
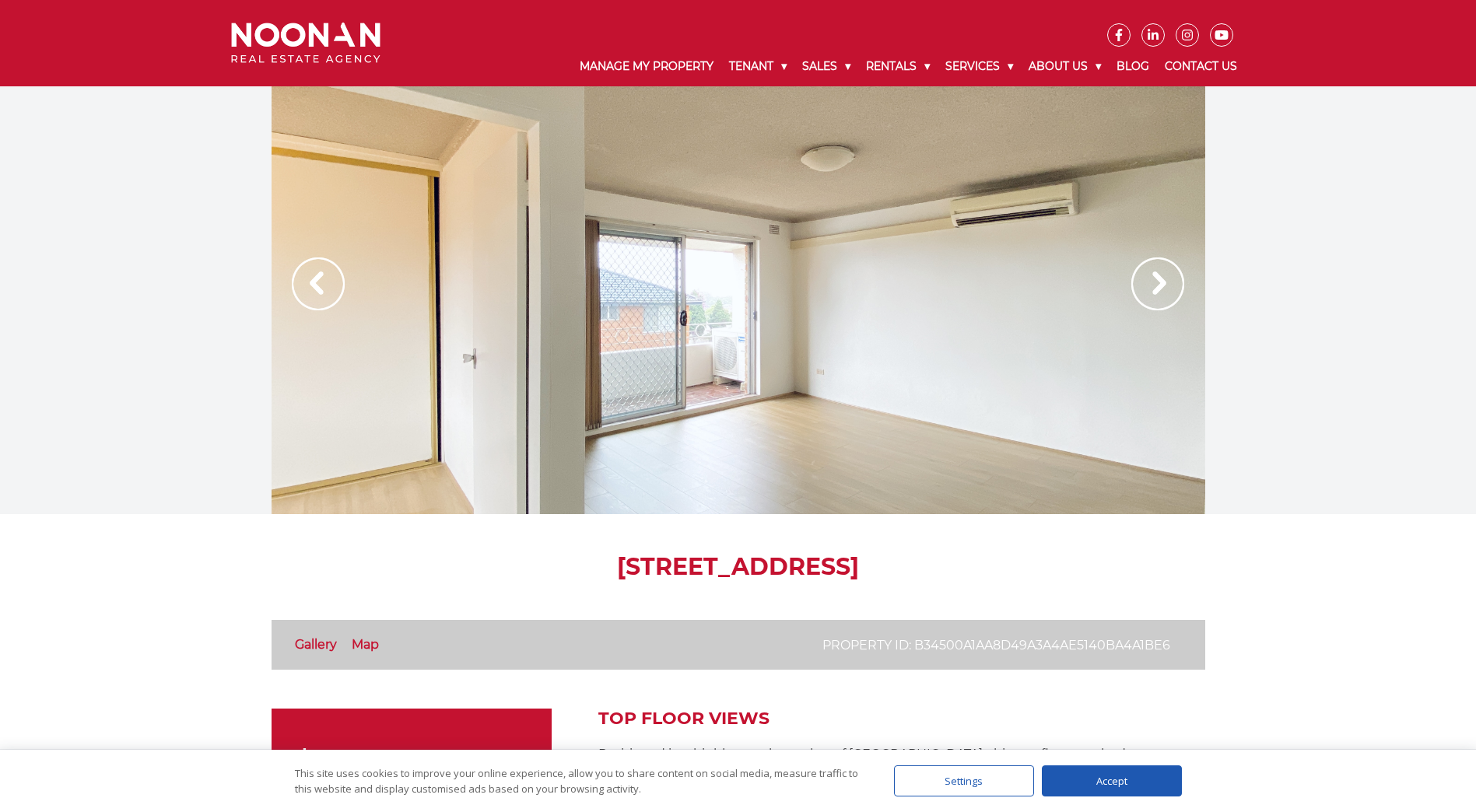
click at [1152, 290] on img at bounding box center [1158, 284] width 53 height 53
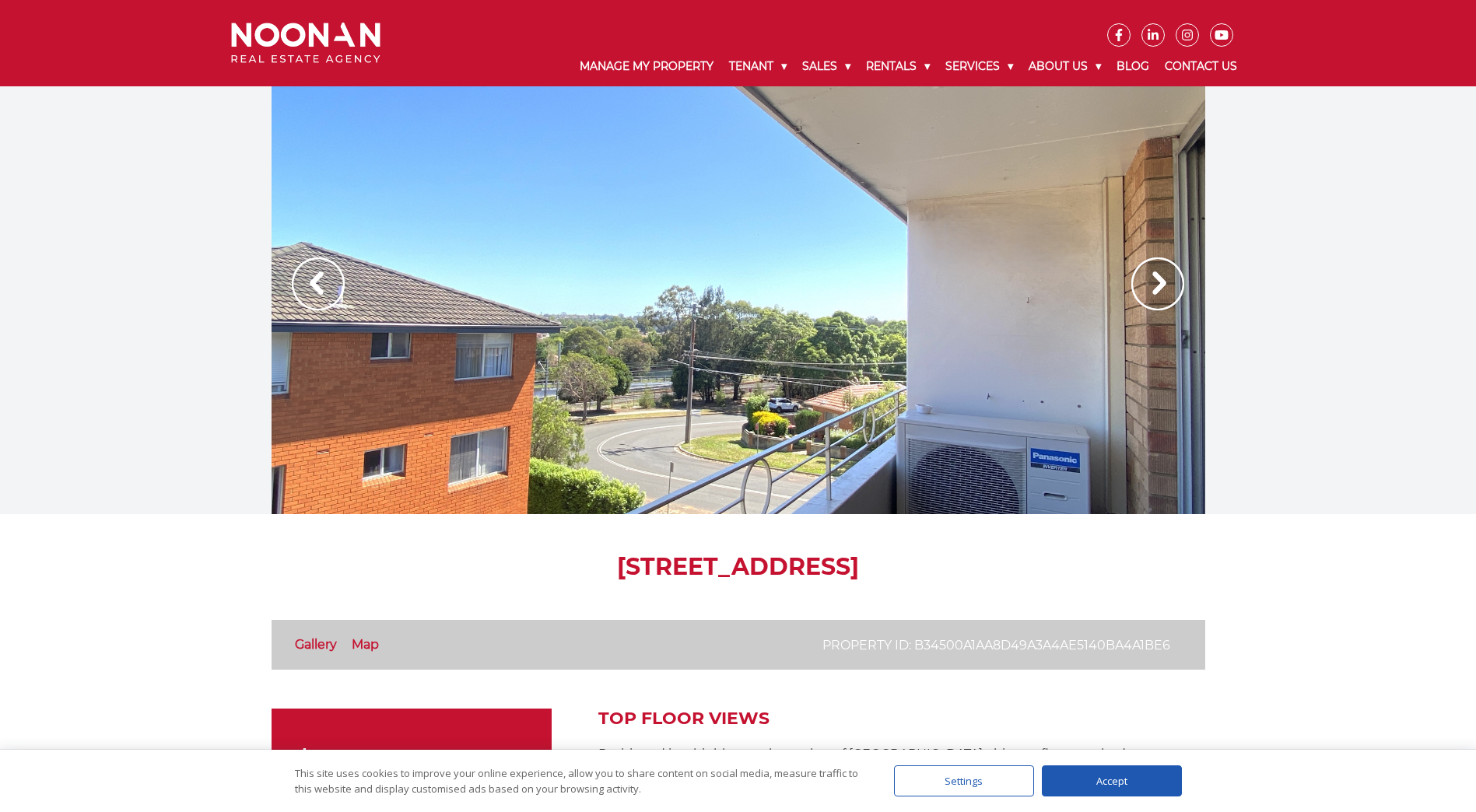
click at [1152, 290] on img at bounding box center [1158, 284] width 53 height 53
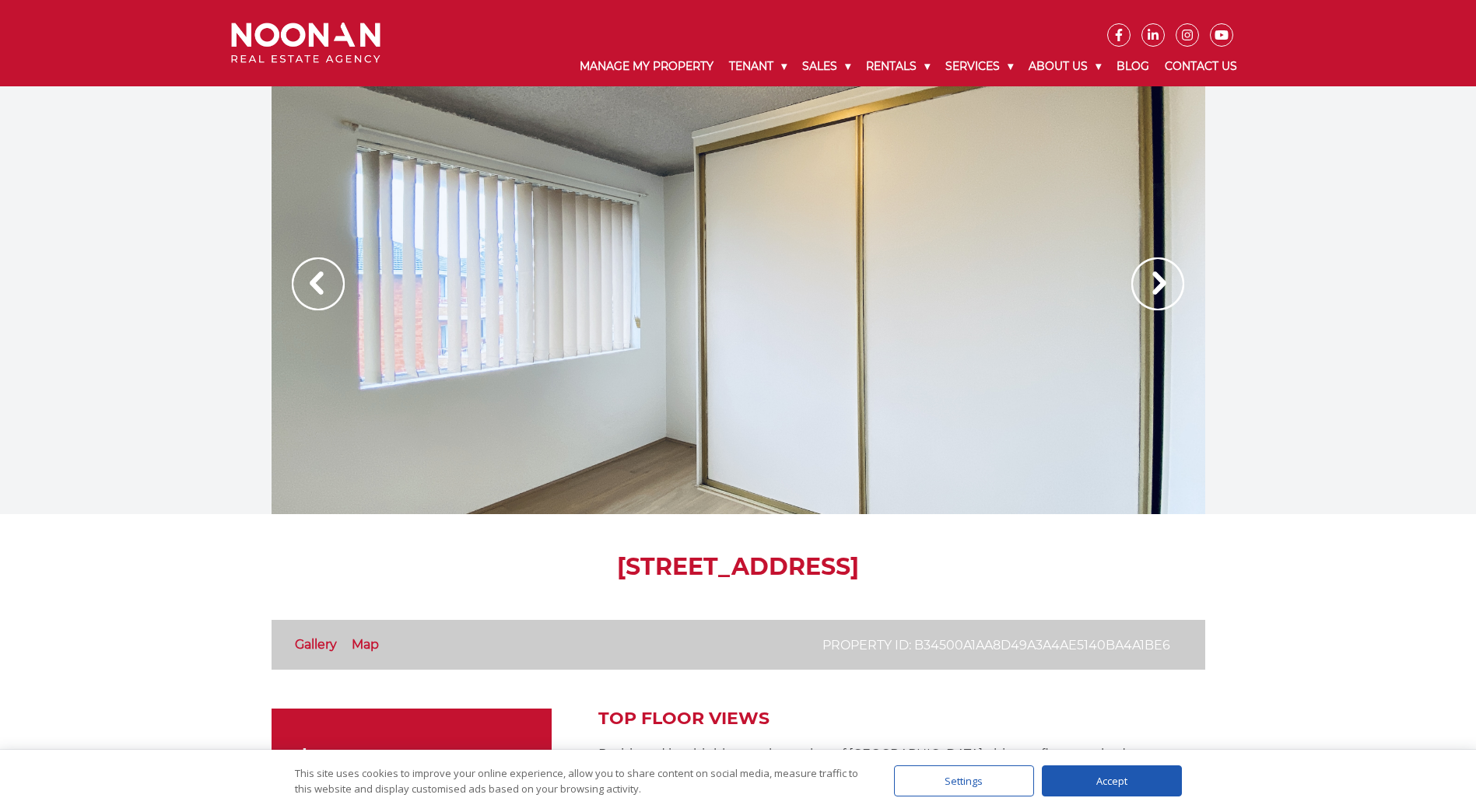
click at [1152, 290] on img at bounding box center [1158, 284] width 53 height 53
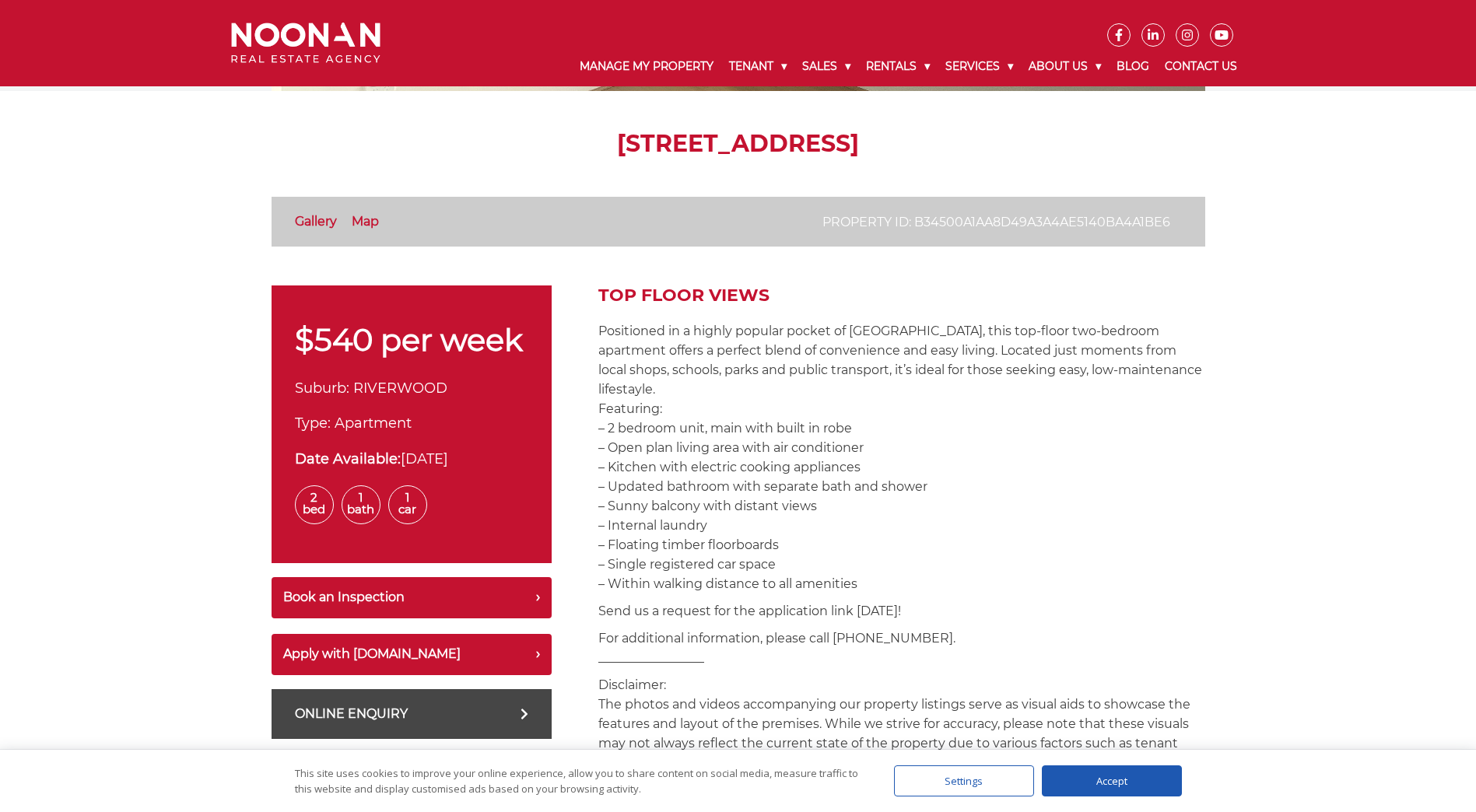
scroll to position [311, 0]
